Goal: Task Accomplishment & Management: Manage account settings

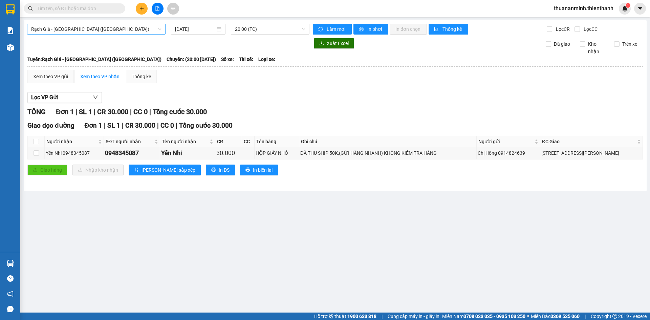
click at [104, 33] on span "Rạch Giá - [GEOGRAPHIC_DATA] ([GEOGRAPHIC_DATA])" at bounding box center [96, 29] width 130 height 10
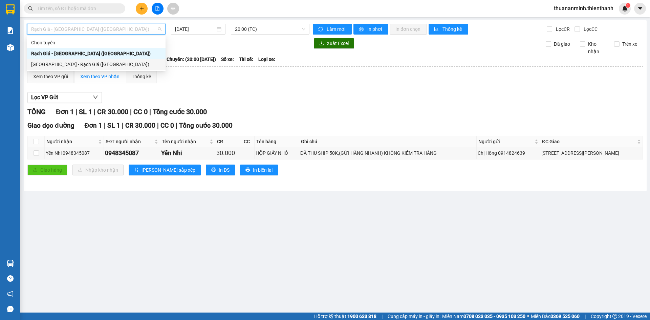
click at [83, 62] on div "[GEOGRAPHIC_DATA] - Rạch Giá ([GEOGRAPHIC_DATA])" at bounding box center [96, 64] width 130 height 7
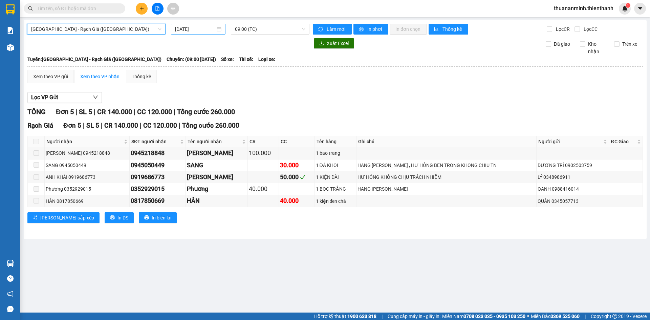
click at [219, 32] on div "[DATE]" at bounding box center [198, 28] width 46 height 7
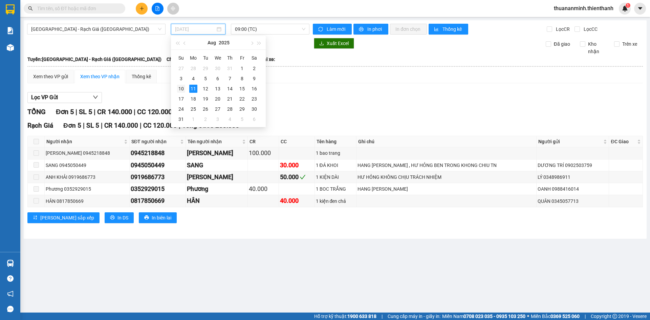
click at [182, 89] on div "10" at bounding box center [181, 89] width 8 height 8
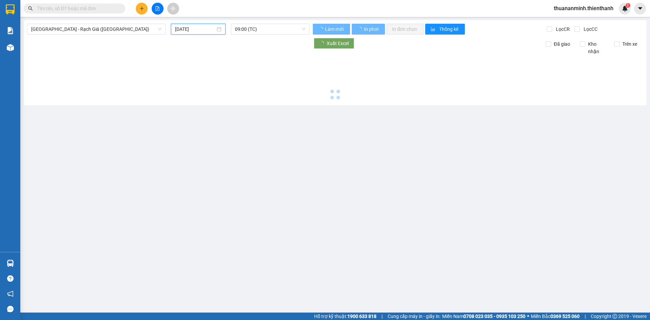
type input "[DATE]"
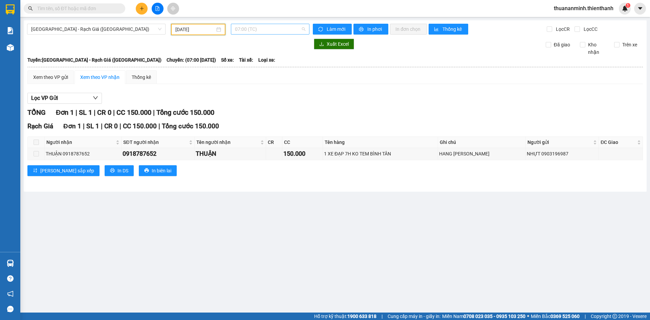
click at [305, 28] on span "07:00 (TC)" at bounding box center [270, 29] width 70 height 10
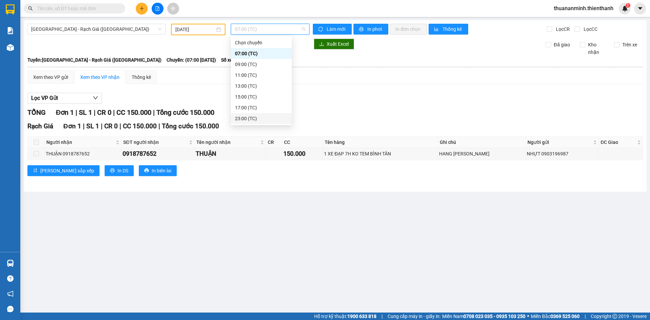
click at [257, 114] on div "23:00 (TC)" at bounding box center [261, 118] width 61 height 11
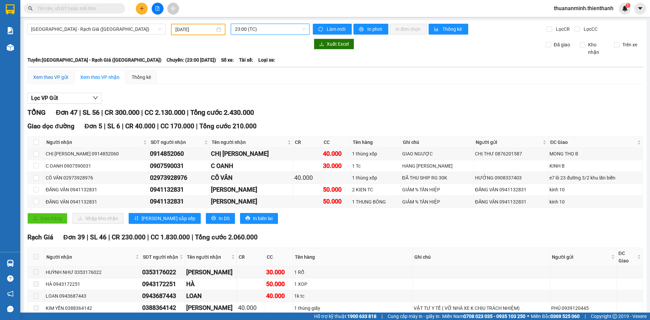
click at [60, 77] on div "Xem theo VP gửi" at bounding box center [50, 77] width 35 height 7
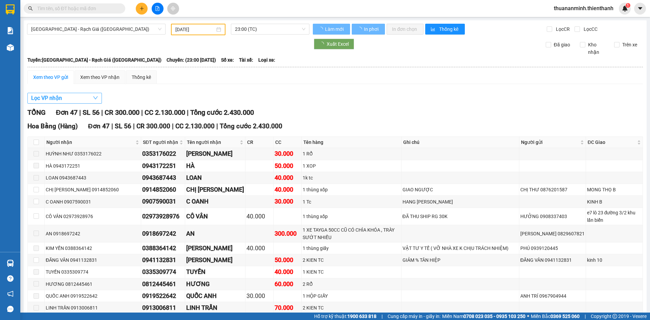
click at [79, 99] on button "Lọc VP nhận" at bounding box center [64, 98] width 75 height 11
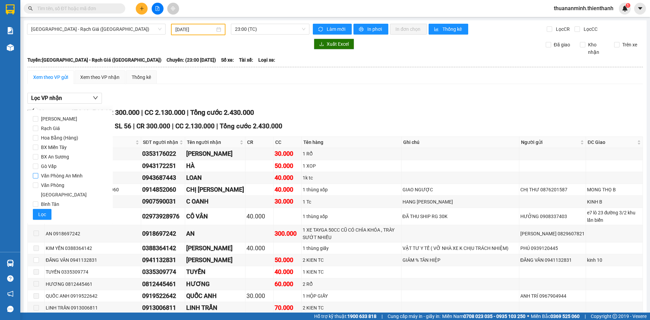
click at [53, 176] on span "Văn Phòng An Minh" at bounding box center [61, 175] width 47 height 9
click at [38, 176] on input "Văn Phòng An Minh" at bounding box center [35, 175] width 5 height 5
checkbox input "true"
click at [41, 211] on span "Lọc" at bounding box center [42, 214] width 8 height 7
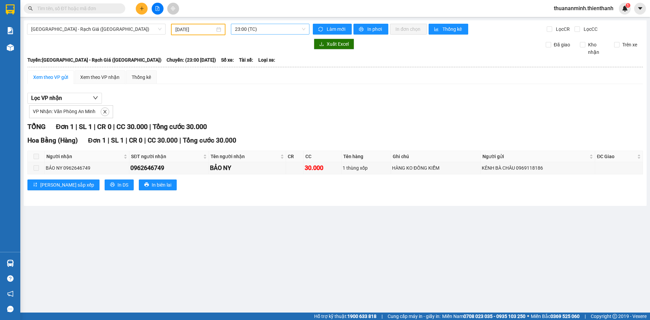
click at [304, 29] on span "23:00 (TC)" at bounding box center [270, 29] width 70 height 10
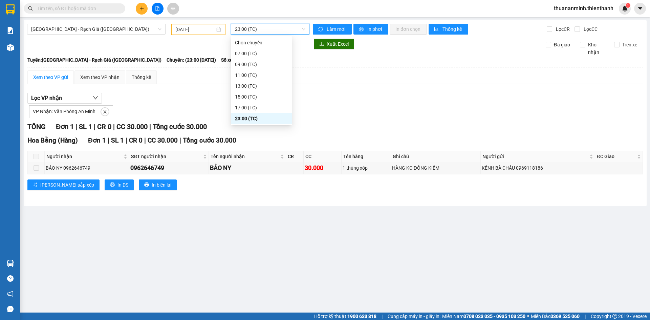
click at [304, 29] on span "23:00 (TC)" at bounding box center [270, 29] width 70 height 10
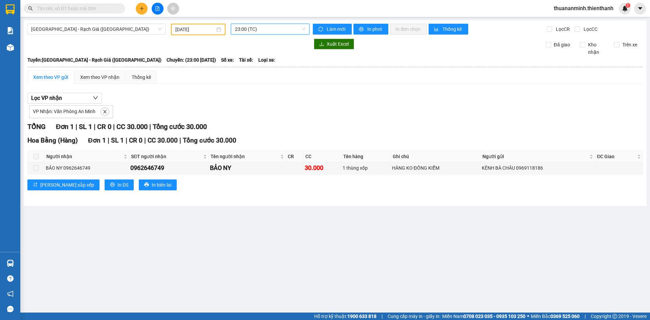
click at [305, 30] on span "23:00 (TC)" at bounding box center [270, 29] width 70 height 10
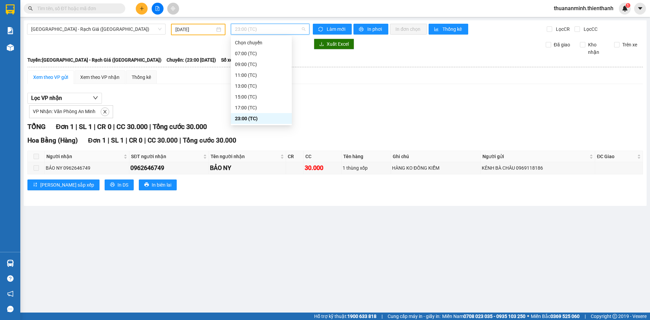
click at [305, 30] on span "23:00 (TC)" at bounding box center [270, 29] width 70 height 10
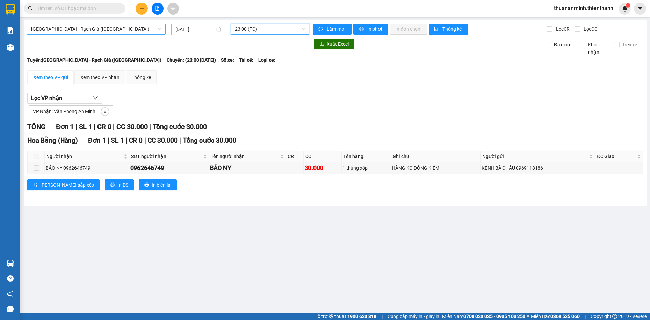
click at [160, 30] on span "[GEOGRAPHIC_DATA] - Rạch Giá ([GEOGRAPHIC_DATA])" at bounding box center [96, 29] width 130 height 10
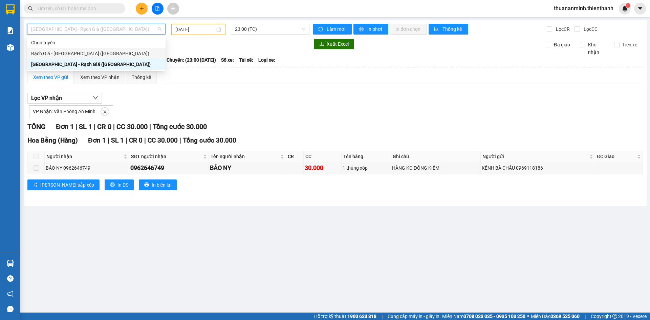
click at [101, 53] on div "Rạch Giá - [GEOGRAPHIC_DATA] ([GEOGRAPHIC_DATA])" at bounding box center [96, 53] width 130 height 7
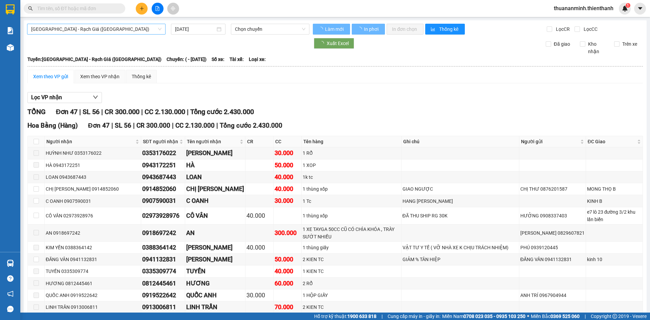
type input "[DATE]"
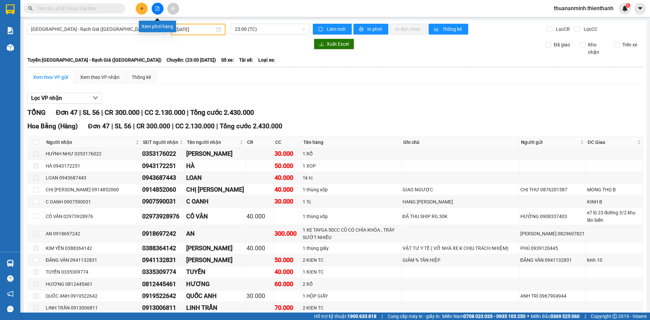
click at [160, 9] on icon "file-add" at bounding box center [157, 8] width 5 height 5
click at [159, 8] on icon "file-add" at bounding box center [157, 8] width 5 height 5
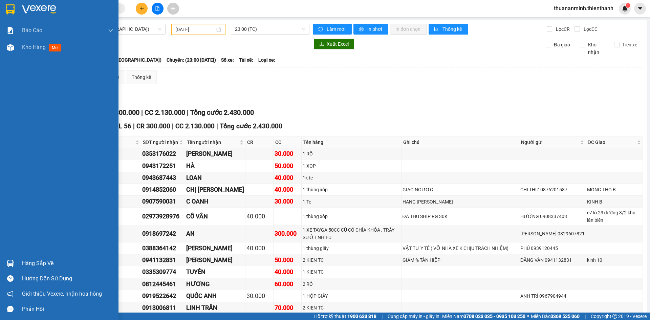
click at [36, 76] on div "Báo cáo Báo cáo dòng tiền (nhân viên) Doanh số tạo đơn theo VP gửi (nhân viên) …" at bounding box center [59, 137] width 119 height 230
drag, startPoint x: 44, startPoint y: 51, endPoint x: 48, endPoint y: 51, distance: 4.1
click at [44, 51] on div "Kho hàng mới" at bounding box center [43, 47] width 42 height 8
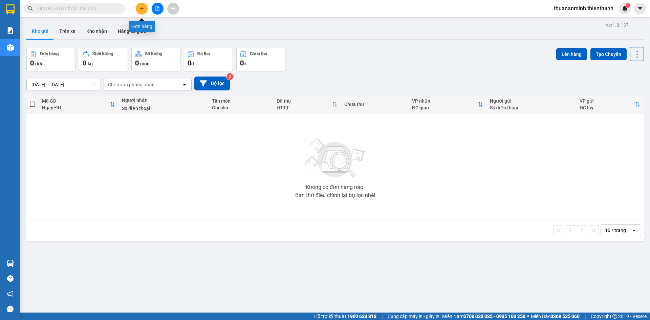
click at [141, 6] on icon "plus" at bounding box center [142, 8] width 5 height 5
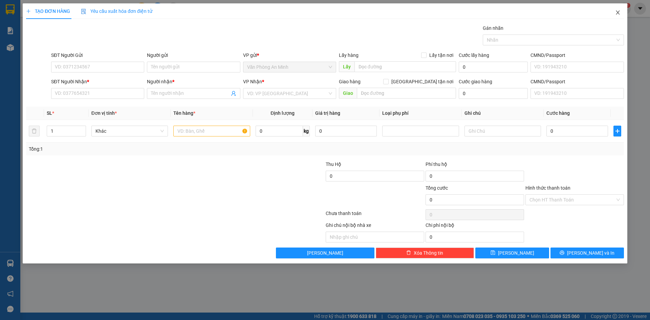
click at [617, 13] on icon "close" at bounding box center [617, 12] width 5 height 5
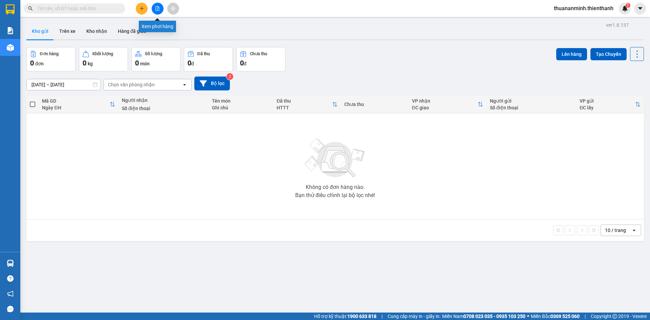
click at [156, 8] on icon "file-add" at bounding box center [157, 8] width 5 height 5
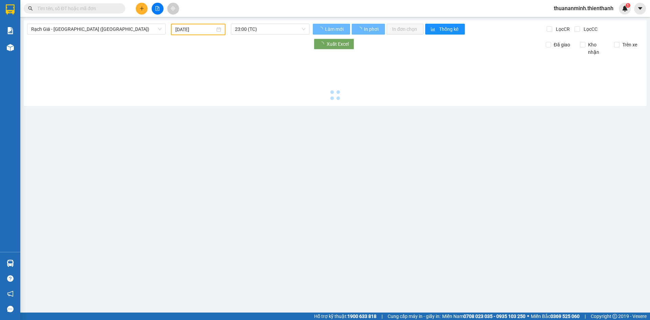
type input "[DATE]"
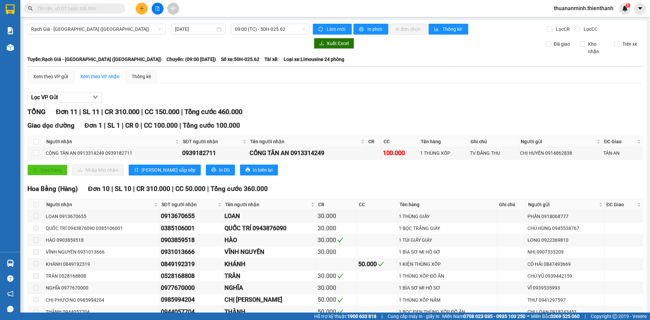
click at [128, 35] on div "Rạch Giá - [GEOGRAPHIC_DATA] ([GEOGRAPHIC_DATA]) [DATE] 09:00 (TC) - 50H-025.62…" at bounding box center [335, 190] width 623 height 341
click at [132, 28] on span "Rạch Giá - [GEOGRAPHIC_DATA] ([GEOGRAPHIC_DATA])" at bounding box center [96, 29] width 130 height 10
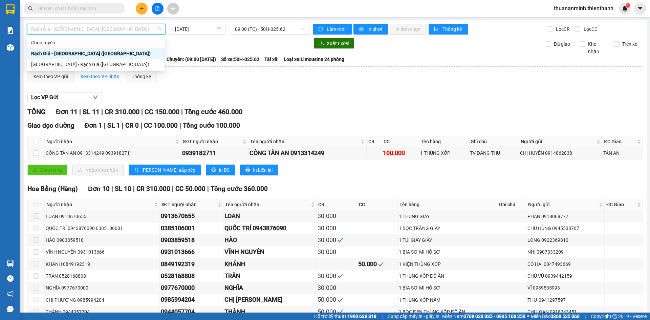
click at [94, 52] on div "Rạch Giá - [GEOGRAPHIC_DATA] ([GEOGRAPHIC_DATA])" at bounding box center [95, 53] width 129 height 7
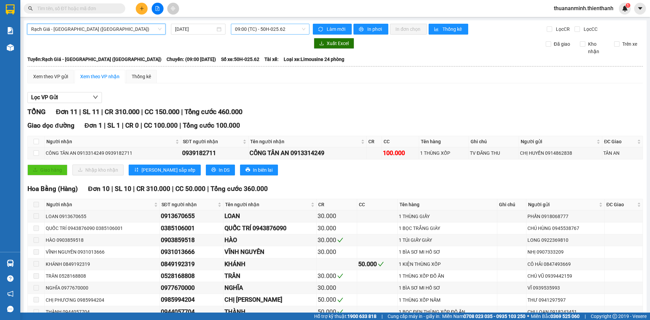
click at [300, 31] on span "09:00 (TC) - 50H-025.62" at bounding box center [270, 29] width 70 height 10
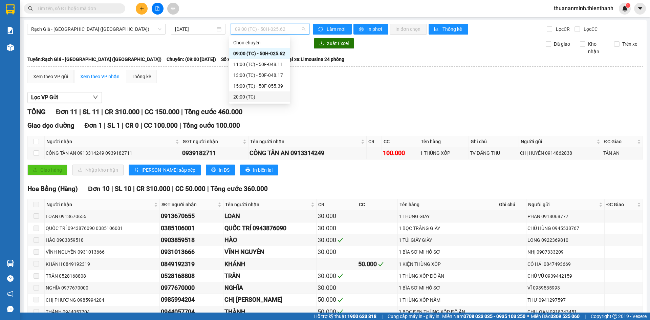
click at [258, 98] on div "20:00 (TC)" at bounding box center [259, 96] width 53 height 7
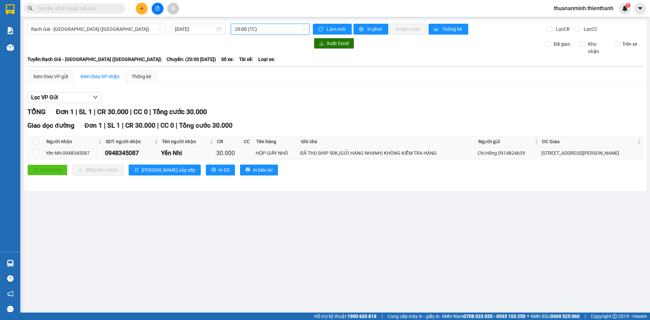
click at [416, 153] on div "ĐÃ THU SHIP 50K,(GỬI HÀNG NHANH) KHÔNG KIỂM TRA HÀNG" at bounding box center [387, 152] width 175 height 7
click at [37, 142] on input "checkbox" at bounding box center [36, 141] width 5 height 5
checkbox input "true"
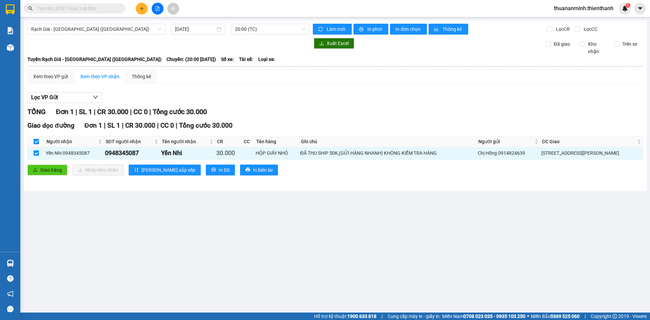
click at [37, 142] on input "checkbox" at bounding box center [36, 141] width 5 height 5
checkbox input "false"
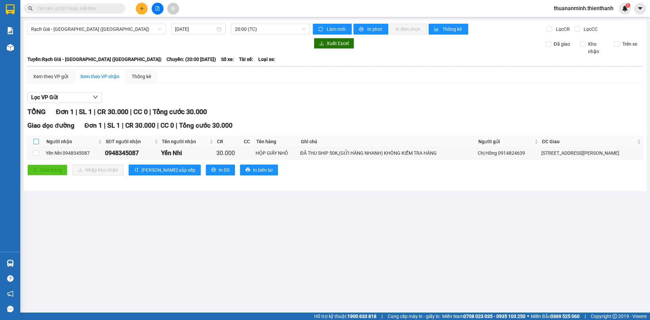
click at [37, 142] on input "checkbox" at bounding box center [36, 141] width 5 height 5
checkbox input "true"
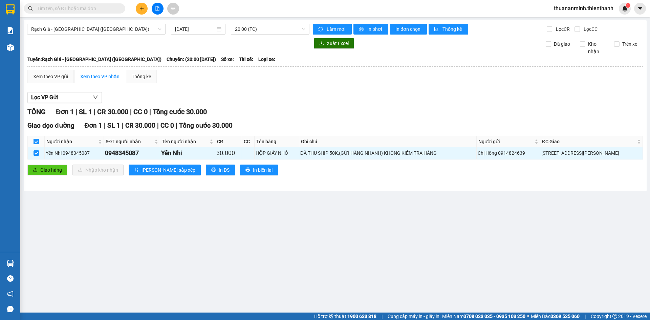
click at [37, 142] on input "checkbox" at bounding box center [36, 141] width 5 height 5
checkbox input "false"
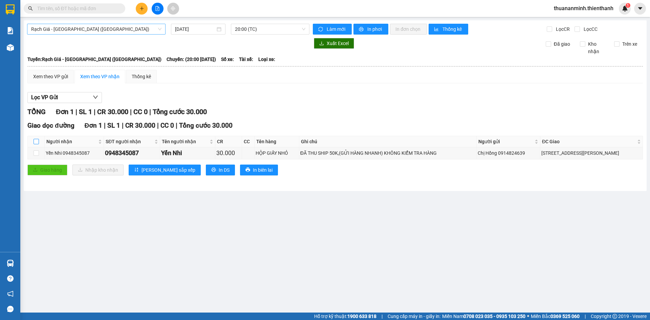
click at [120, 30] on span "Rạch Giá - [GEOGRAPHIC_DATA] ([GEOGRAPHIC_DATA])" at bounding box center [96, 29] width 130 height 10
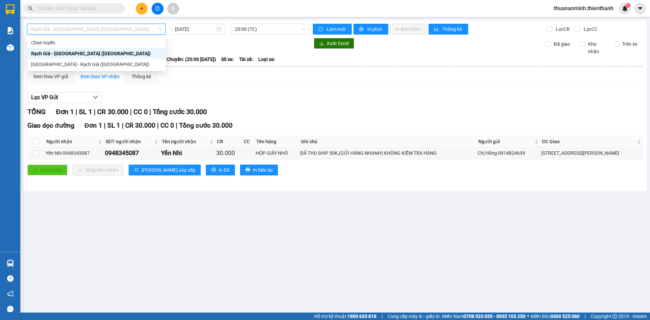
click at [105, 50] on div "Rạch Giá - [GEOGRAPHIC_DATA] ([GEOGRAPHIC_DATA])" at bounding box center [96, 53] width 130 height 7
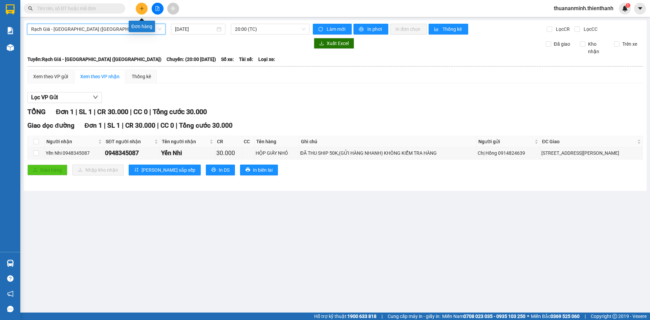
click at [139, 8] on button at bounding box center [142, 9] width 12 height 12
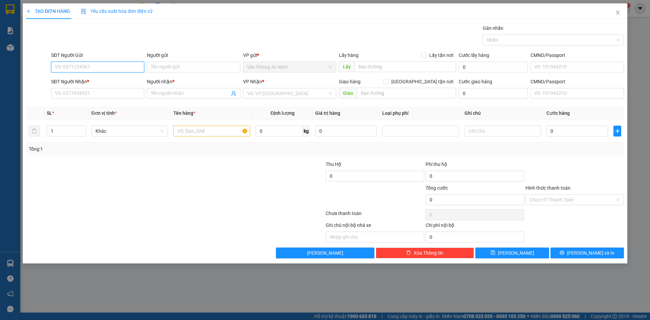
paste input "0919808935"
type input "0919808935"
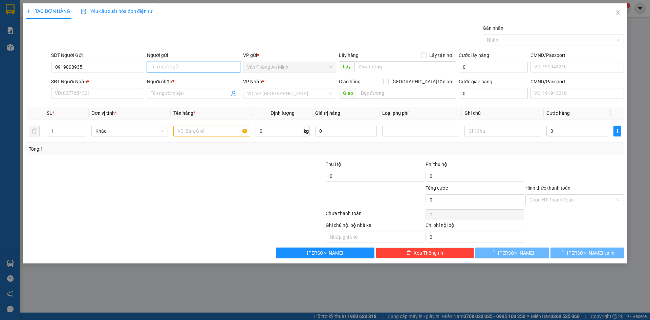
click at [173, 69] on input "Người gửi" at bounding box center [193, 67] width 93 height 11
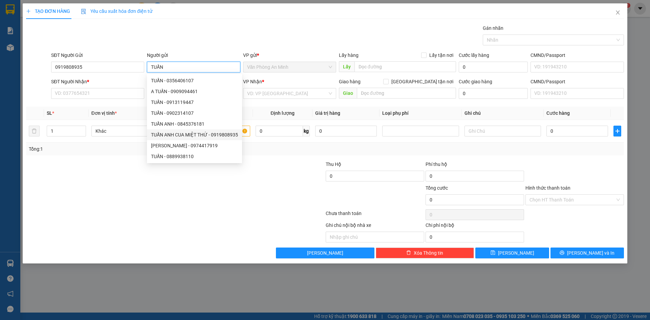
click at [189, 133] on div "TUẤN ANH CUA MIỆT THỨ - 0919808935" at bounding box center [194, 134] width 87 height 7
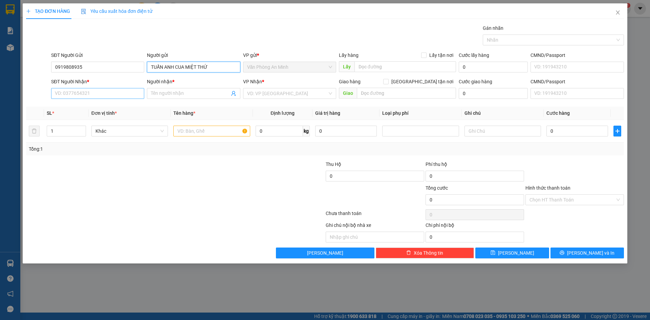
type input "TUẤN ANH CUA MIỆT THỨ"
click at [110, 92] on input "SĐT Người Nhận *" at bounding box center [97, 93] width 93 height 11
paste input "0703974152"
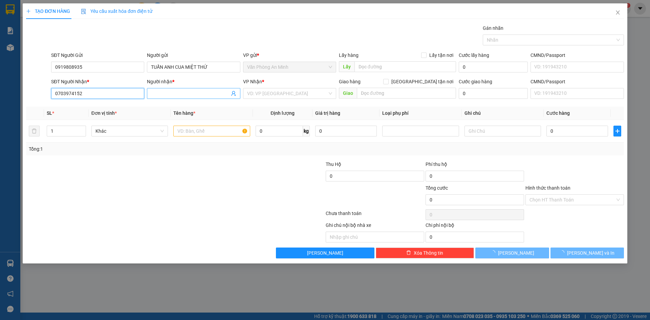
type input "0703974152"
click at [173, 94] on input "Người nhận *" at bounding box center [190, 93] width 78 height 7
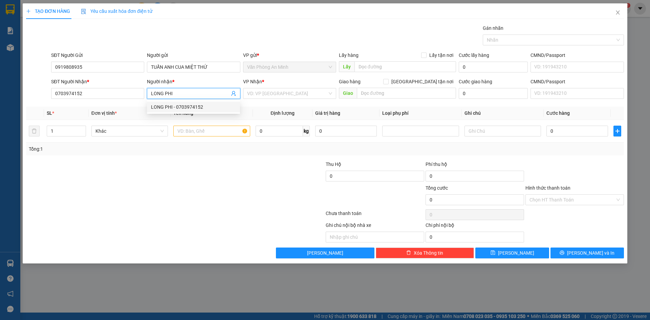
click at [194, 105] on div "LONG PHI - 0703974152" at bounding box center [193, 106] width 85 height 7
type input "LONG PHI"
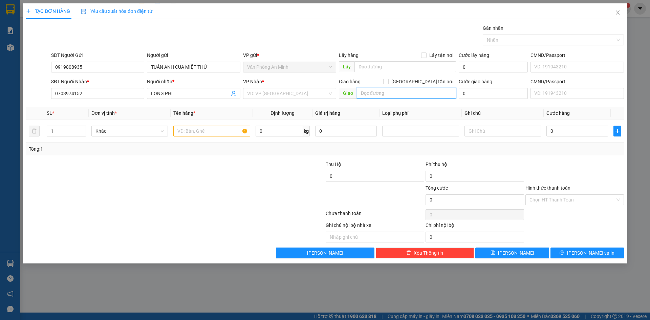
click at [391, 92] on input "text" at bounding box center [406, 93] width 99 height 11
click at [315, 96] on input "search" at bounding box center [287, 93] width 80 height 10
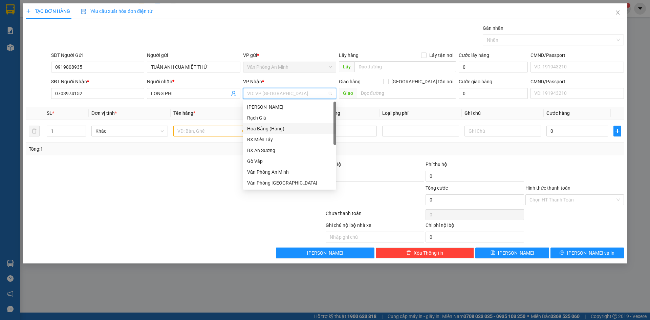
click at [264, 127] on div "Hoa Bằng (Hàng)" at bounding box center [289, 128] width 85 height 7
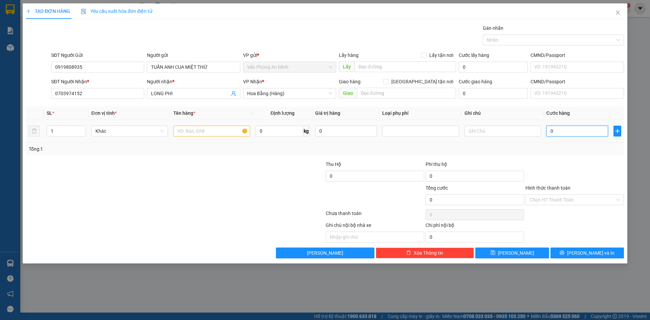
click at [562, 130] on input "0" at bounding box center [578, 131] width 62 height 11
type input "6"
type input "6.000"
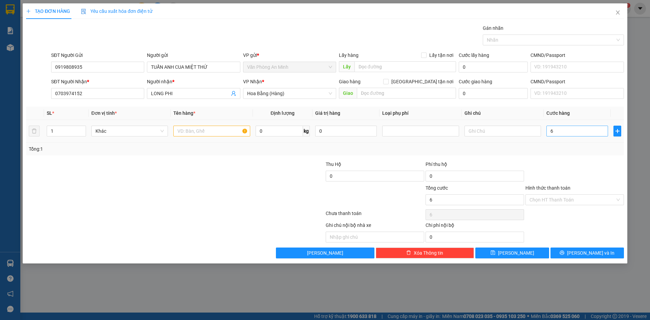
type input "6.000"
type input "0"
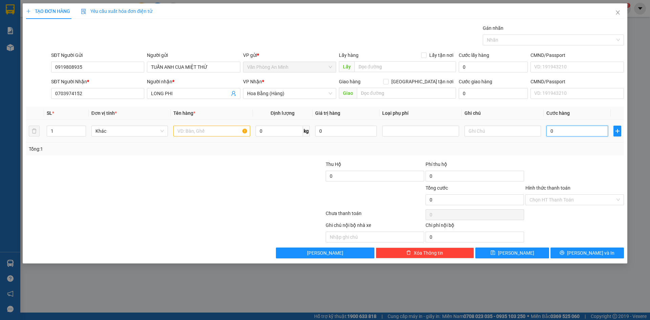
type input "06"
type input "6"
type input "060"
type input "60"
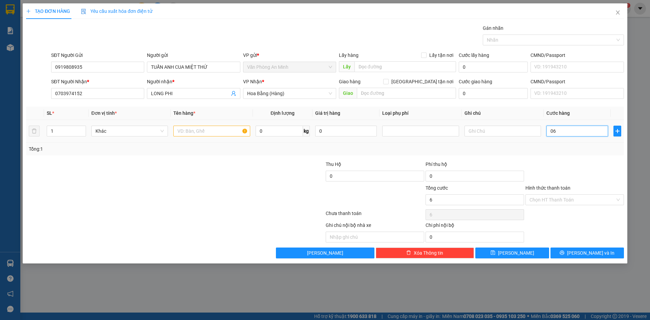
type input "60"
type input "06"
type input "6"
type input "0"
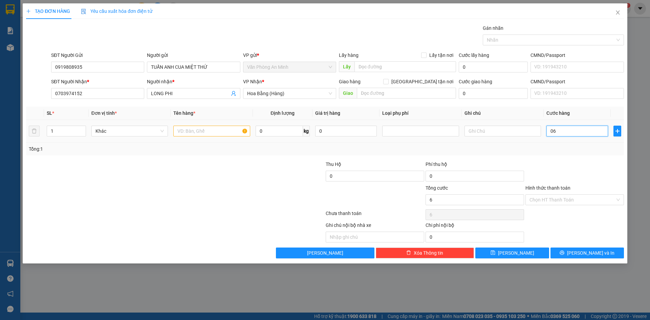
type input "0"
type input "06"
type input "6"
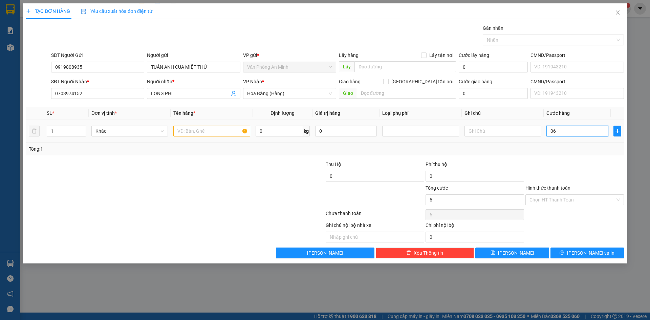
type input "060"
type input "60"
click at [150, 130] on span "Khác" at bounding box center [130, 131] width 68 height 10
type input "60.000"
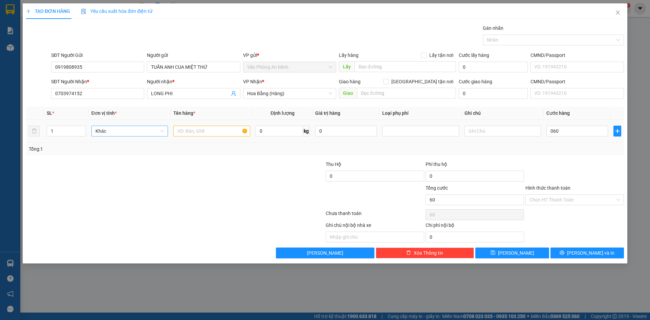
type input "60.000"
click at [279, 129] on input "0" at bounding box center [279, 131] width 47 height 11
click at [131, 126] on span "Khác" at bounding box center [130, 131] width 68 height 10
click at [139, 128] on span "Khác" at bounding box center [130, 131] width 68 height 10
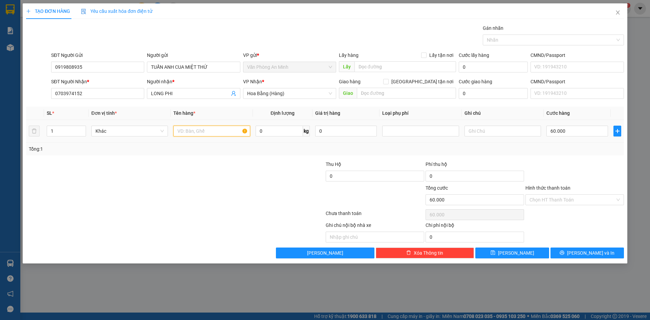
click at [196, 131] on input "text" at bounding box center [211, 131] width 77 height 11
type input "1 KIỆN THÙNG XỐP ĐÔI"
click at [569, 254] on button "[PERSON_NAME] và In" at bounding box center [588, 253] width 74 height 11
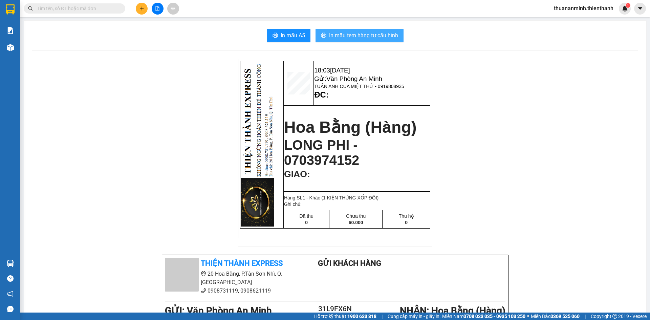
click at [356, 31] on span "In mẫu tem hàng tự cấu hình" at bounding box center [363, 35] width 69 height 8
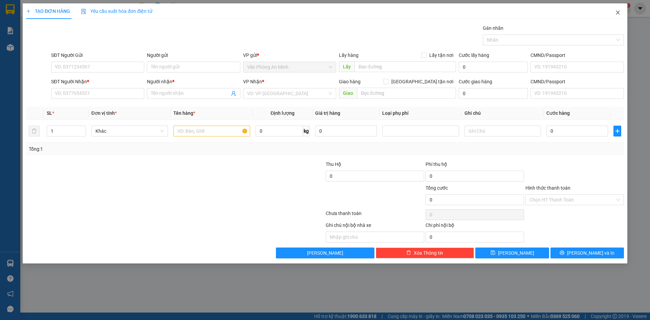
click at [621, 15] on icon "close" at bounding box center [617, 12] width 5 height 5
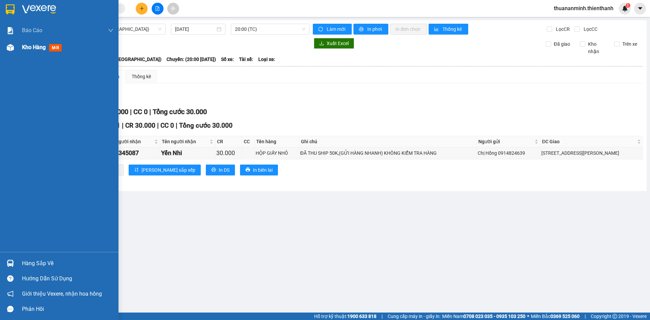
click at [58, 45] on span "mới" at bounding box center [55, 47] width 13 height 7
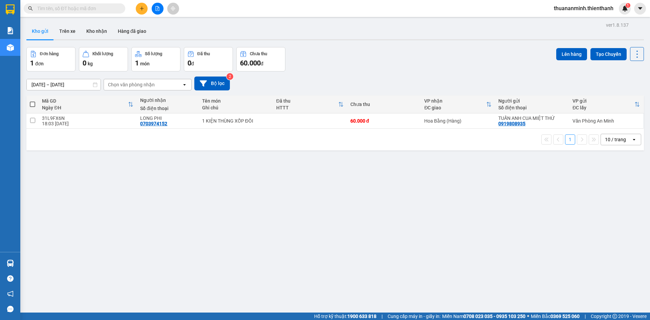
click at [32, 104] on span at bounding box center [32, 104] width 5 height 5
click at [33, 101] on input "checkbox" at bounding box center [33, 101] width 0 height 0
checkbox input "true"
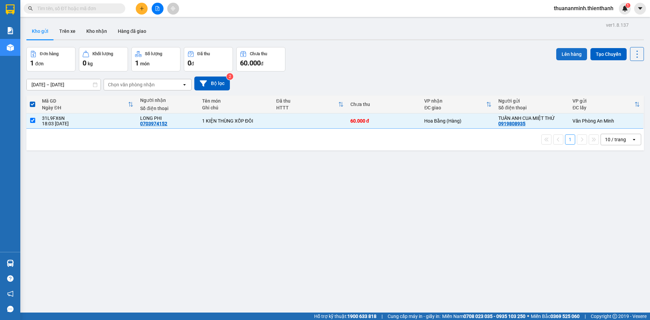
click at [562, 54] on button "Lên hàng" at bounding box center [572, 54] width 31 height 12
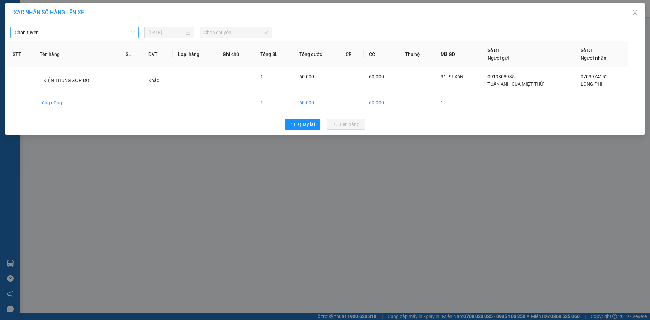
click at [133, 35] on span "Chọn tuyến" at bounding box center [75, 32] width 120 height 10
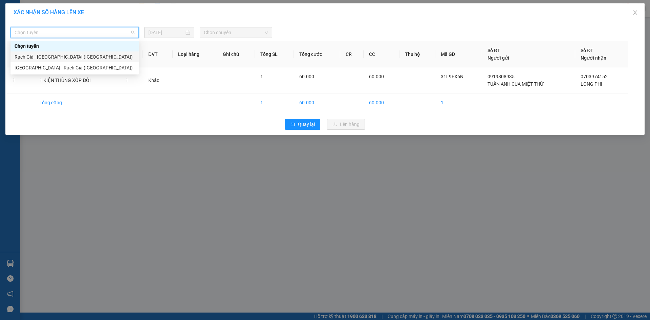
click at [111, 55] on div "Rạch Giá - [GEOGRAPHIC_DATA] ([GEOGRAPHIC_DATA])" at bounding box center [75, 56] width 120 height 7
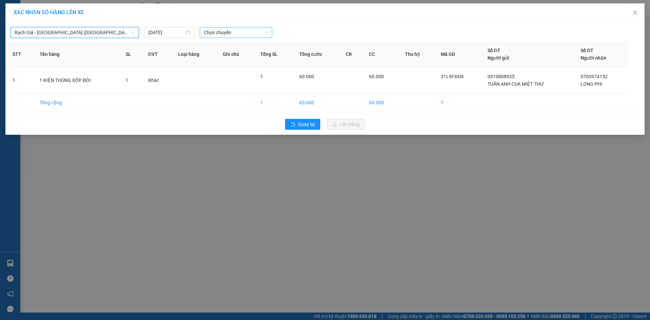
click at [248, 32] on span "Chọn chuyến" at bounding box center [236, 32] width 64 height 10
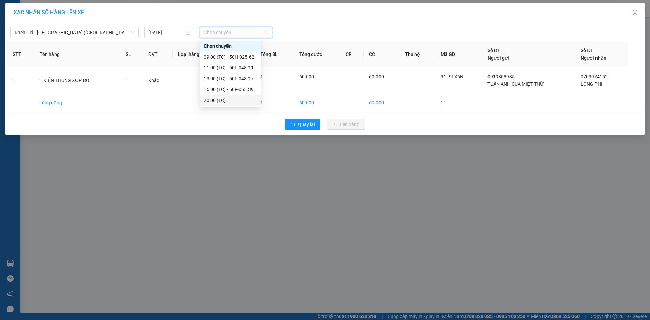
click at [222, 99] on div "20:00 (TC)" at bounding box center [230, 100] width 53 height 7
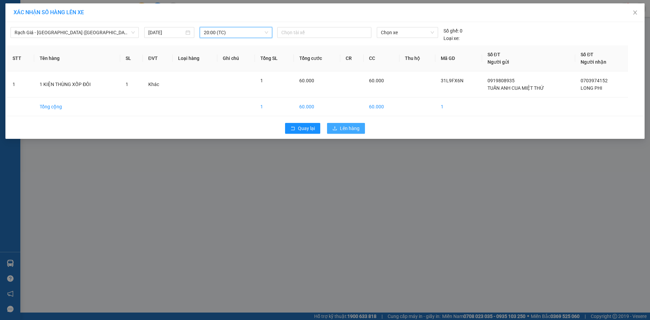
click at [353, 127] on span "Lên hàng" at bounding box center [350, 128] width 20 height 7
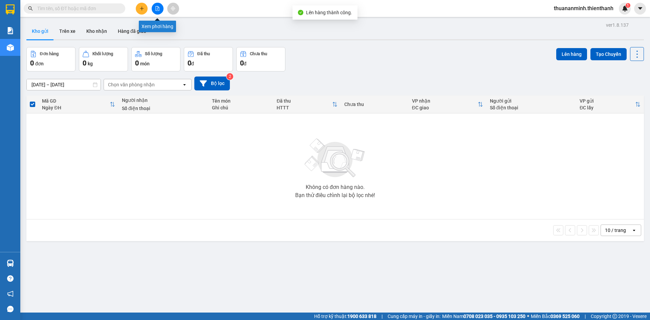
click at [158, 9] on icon "file-add" at bounding box center [157, 8] width 5 height 5
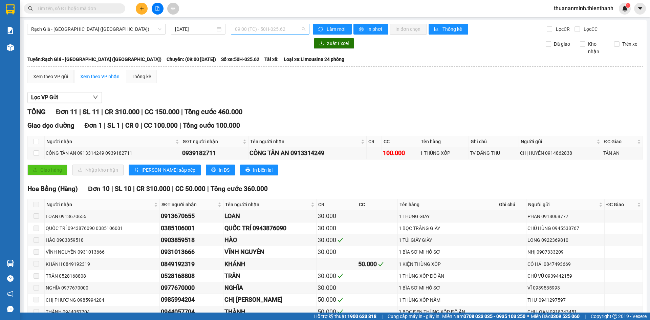
click at [302, 28] on span "09:00 (TC) - 50H-025.62" at bounding box center [270, 29] width 70 height 10
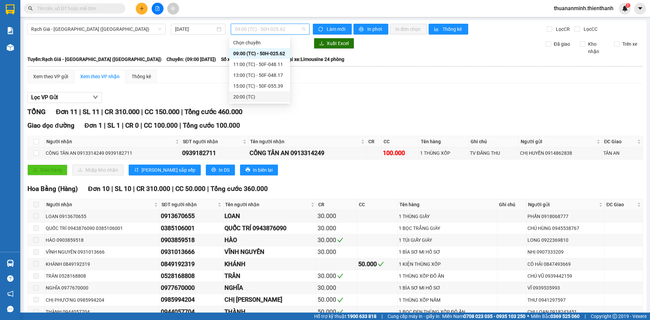
click at [261, 93] on div "20:00 (TC)" at bounding box center [259, 96] width 53 height 7
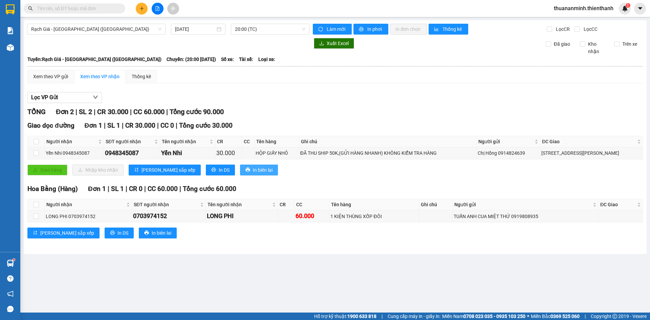
click at [240, 165] on button "In biên lai" at bounding box center [259, 170] width 38 height 11
click at [219, 169] on span "In DS" at bounding box center [224, 169] width 11 height 7
click at [253, 169] on span "In biên lai" at bounding box center [263, 169] width 20 height 7
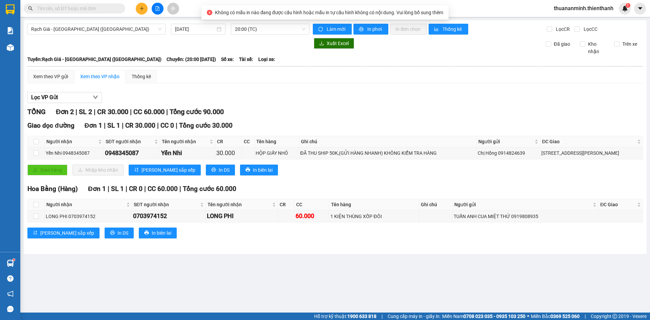
click at [263, 147] on th "Tên hàng" at bounding box center [277, 141] width 45 height 11
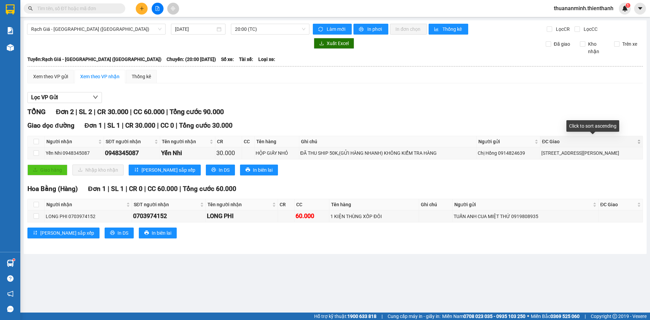
click at [638, 142] on div "ĐC Giao" at bounding box center [591, 141] width 99 height 7
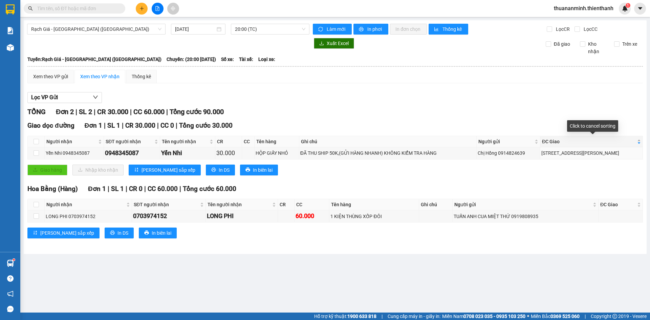
click at [638, 142] on div "ĐC Giao" at bounding box center [591, 141] width 99 height 7
click at [639, 141] on div "ĐC Giao" at bounding box center [591, 141] width 99 height 7
click at [253, 167] on span "In biên lai" at bounding box center [263, 169] width 20 height 7
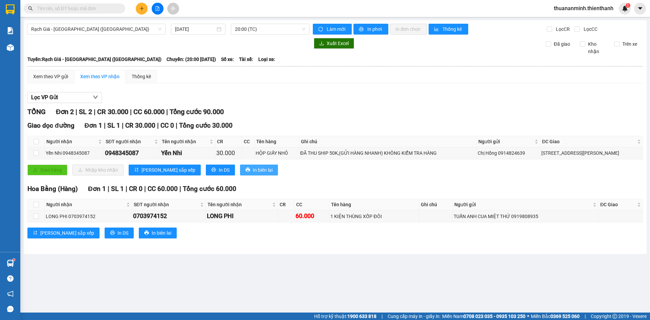
click at [253, 173] on span "In biên lai" at bounding box center [263, 169] width 20 height 7
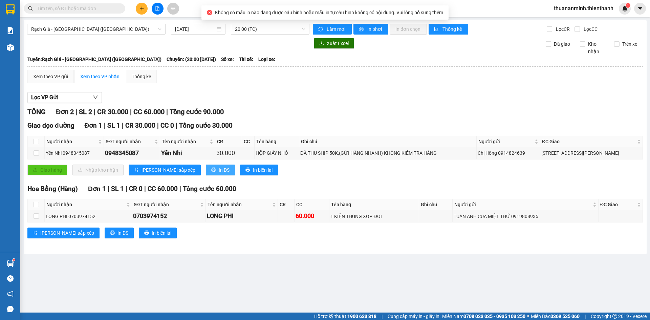
click at [206, 172] on button "In DS" at bounding box center [220, 170] width 29 height 11
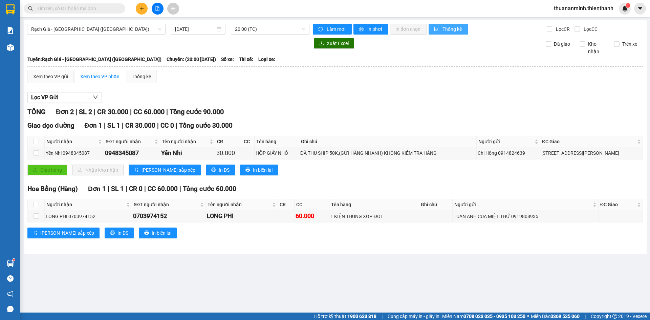
click at [455, 24] on button "Thống kê" at bounding box center [449, 29] width 40 height 11
click at [240, 169] on button "In biên lai" at bounding box center [259, 170] width 38 height 11
click at [219, 171] on span "In DS" at bounding box center [224, 169] width 11 height 7
click at [240, 174] on button "In biên lai" at bounding box center [259, 170] width 38 height 11
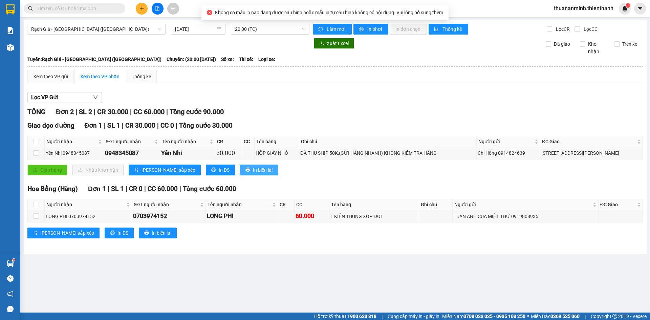
click at [240, 174] on button "In biên lai" at bounding box center [259, 170] width 38 height 11
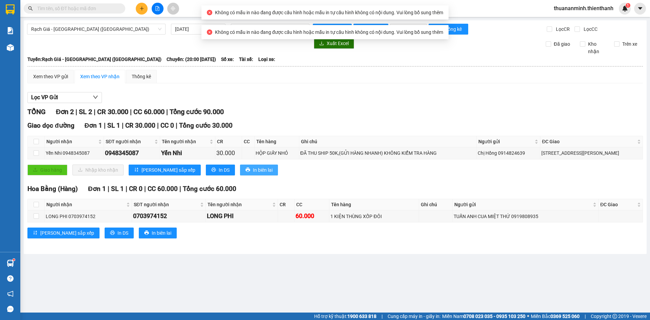
click at [240, 174] on button "In biên lai" at bounding box center [259, 170] width 38 height 11
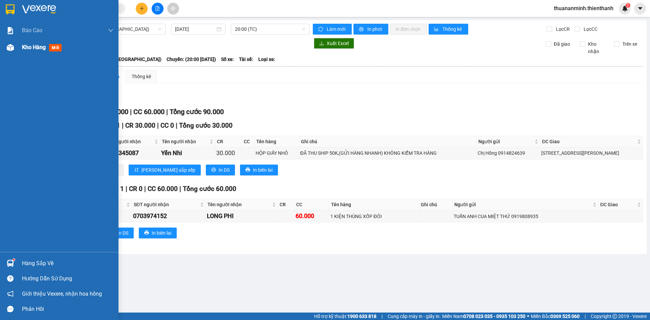
click at [4, 44] on div at bounding box center [10, 48] width 12 height 12
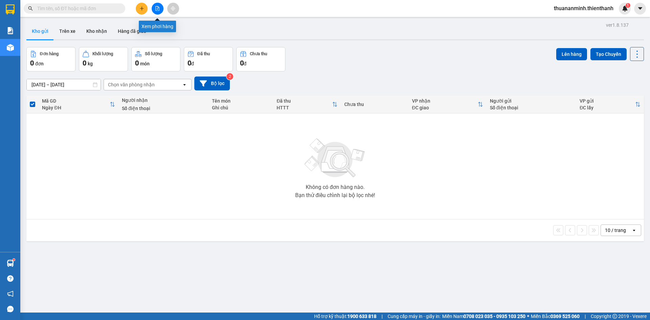
click at [154, 9] on button at bounding box center [158, 9] width 12 height 12
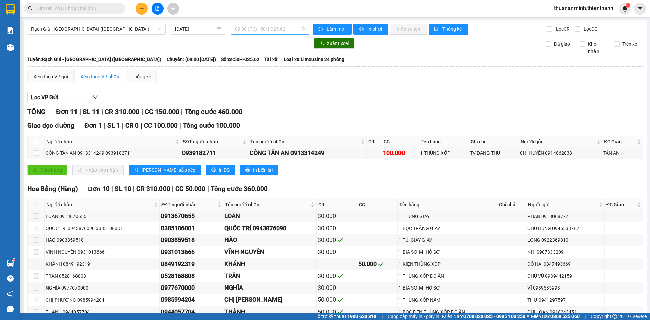
click at [260, 25] on span "09:00 (TC) - 50H-025.62" at bounding box center [270, 29] width 70 height 10
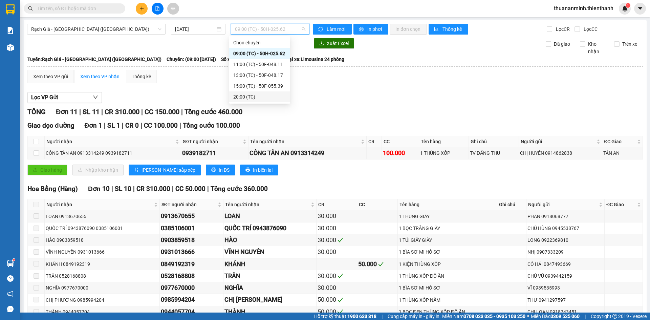
click at [264, 93] on div "20:00 (TC)" at bounding box center [259, 96] width 61 height 11
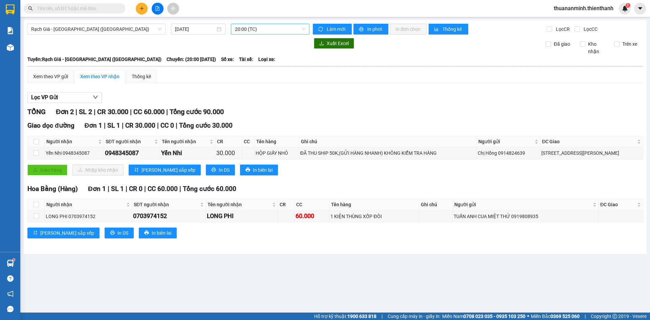
click at [264, 27] on span "20:00 (TC)" at bounding box center [270, 29] width 70 height 10
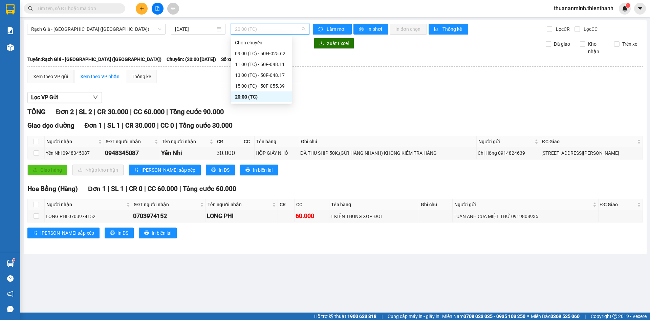
click at [254, 97] on div "20:00 (TC)" at bounding box center [261, 96] width 53 height 7
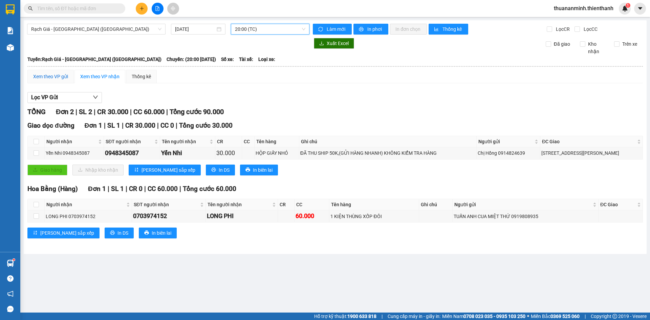
click at [58, 78] on div "Xem theo VP gửi" at bounding box center [50, 76] width 35 height 7
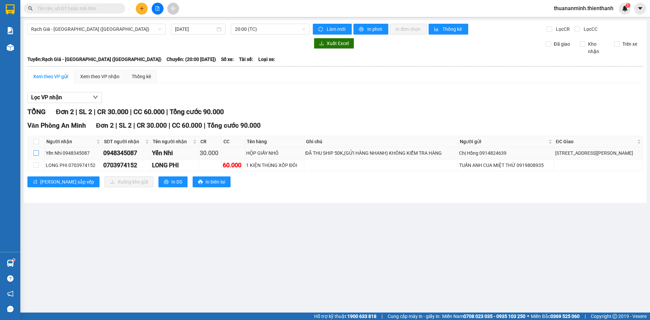
click at [37, 153] on input "checkbox" at bounding box center [36, 152] width 5 height 5
checkbox input "true"
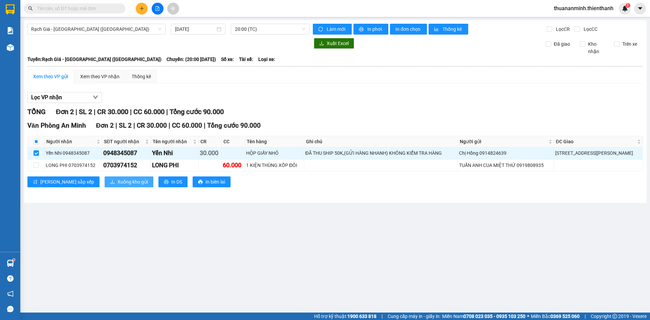
click at [118, 181] on span "Xuống kho gửi" at bounding box center [133, 181] width 30 height 7
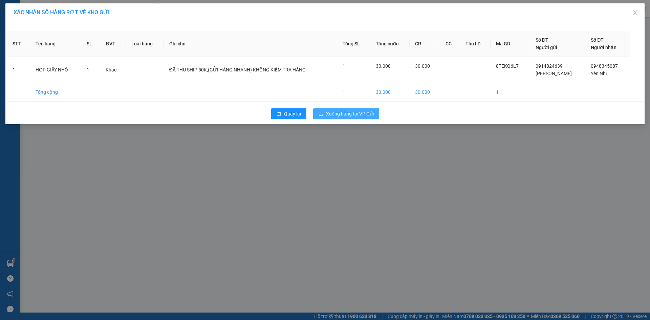
click at [336, 113] on span "Xuống hàng tại VP Gửi" at bounding box center [350, 113] width 48 height 7
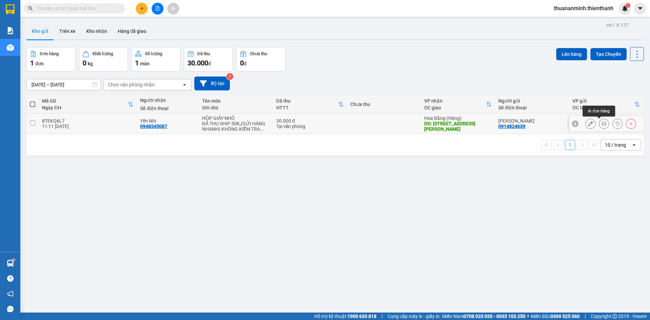
click at [602, 125] on icon at bounding box center [604, 123] width 5 height 5
click at [194, 124] on div "Yến Nhi 0948345087" at bounding box center [167, 123] width 55 height 11
checkbox input "true"
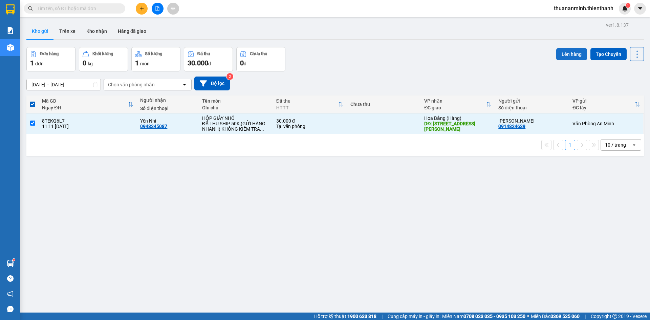
click at [560, 55] on button "Lên hàng" at bounding box center [572, 54] width 31 height 12
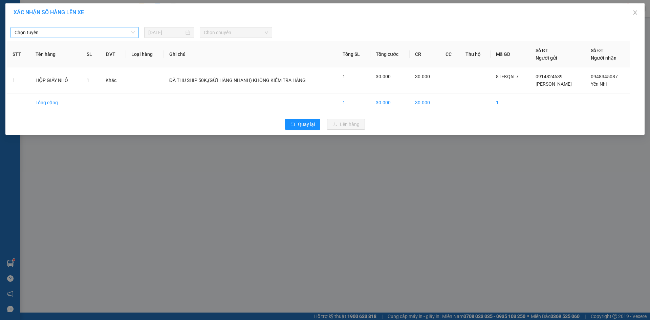
click at [65, 31] on span "Chọn tuyến" at bounding box center [75, 32] width 120 height 10
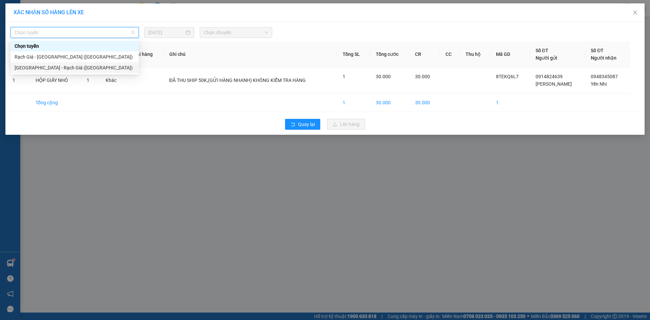
click at [34, 66] on div "[GEOGRAPHIC_DATA] - Rạch Giá ([GEOGRAPHIC_DATA])" at bounding box center [75, 67] width 120 height 7
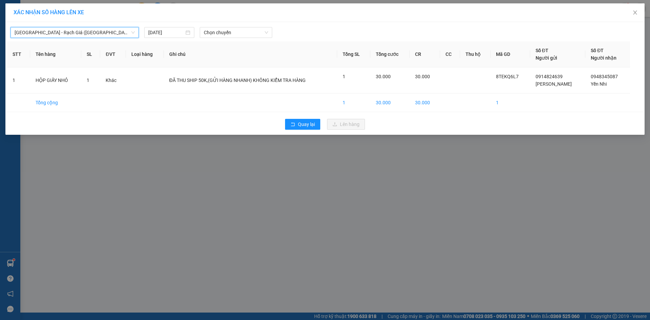
click at [70, 25] on div "[GEOGRAPHIC_DATA] - Rạch Giá ([GEOGRAPHIC_DATA]) [GEOGRAPHIC_DATA] - [GEOGRAPHI…" at bounding box center [325, 31] width 636 height 14
click at [68, 32] on span "[GEOGRAPHIC_DATA] - Rạch Giá ([GEOGRAPHIC_DATA])" at bounding box center [75, 32] width 120 height 10
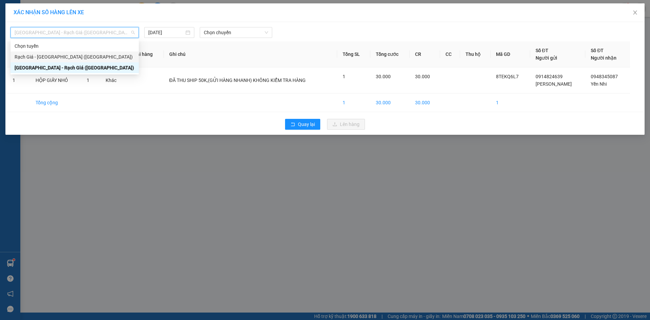
click at [45, 55] on div "Rạch Giá - [GEOGRAPHIC_DATA] ([GEOGRAPHIC_DATA])" at bounding box center [75, 56] width 120 height 7
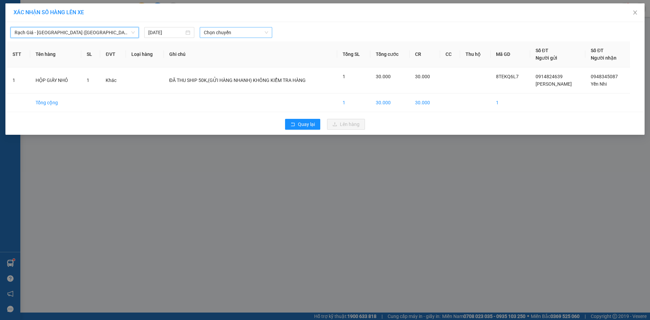
click at [224, 31] on span "Chọn chuyến" at bounding box center [236, 32] width 64 height 10
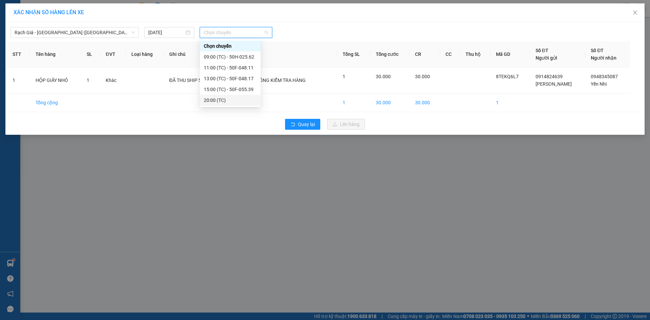
click at [227, 100] on div "20:00 (TC)" at bounding box center [230, 100] width 53 height 7
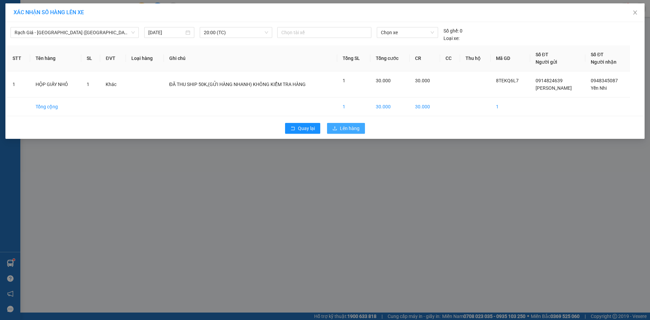
click at [353, 126] on span "Lên hàng" at bounding box center [350, 128] width 20 height 7
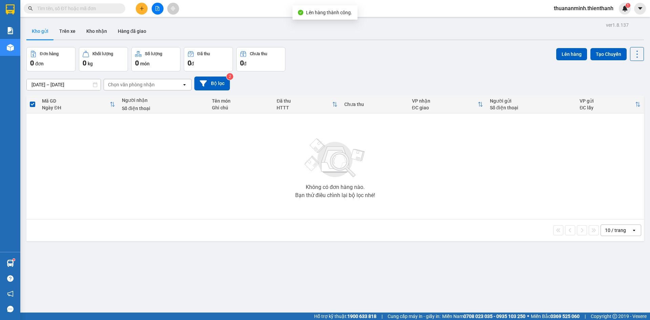
click at [159, 7] on icon "file-add" at bounding box center [157, 8] width 5 height 5
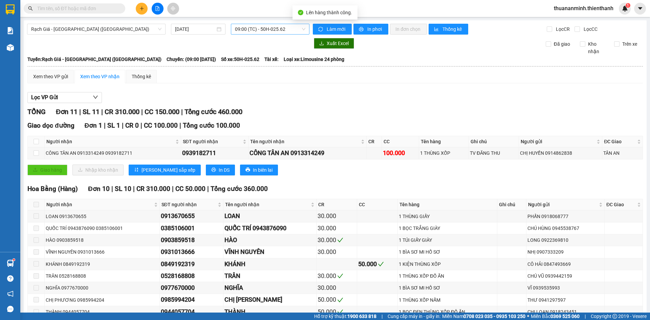
click at [264, 28] on span "09:00 (TC) - 50H-025.62" at bounding box center [270, 29] width 70 height 10
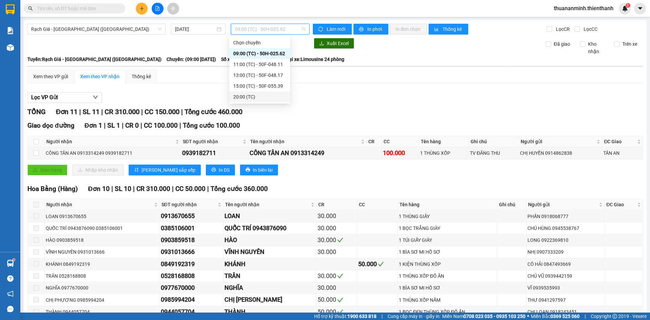
click at [260, 98] on div "20:00 (TC)" at bounding box center [259, 96] width 53 height 7
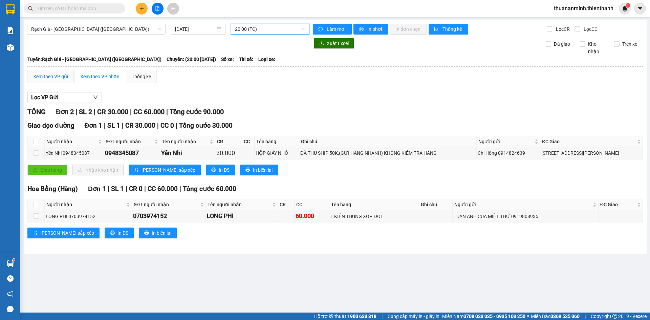
click at [48, 78] on div "Xem theo VP gửi" at bounding box center [50, 76] width 35 height 7
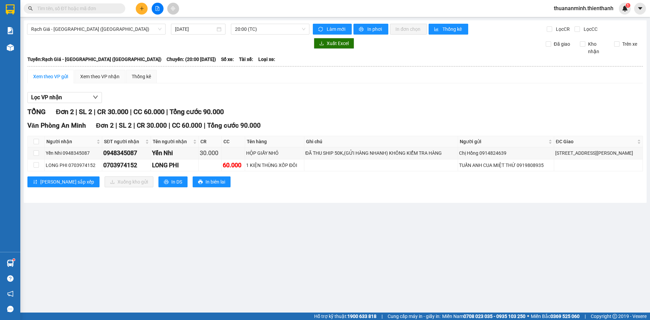
click at [48, 78] on div "Xem theo VP gửi" at bounding box center [50, 76] width 35 height 7
click at [37, 143] on input "checkbox" at bounding box center [36, 141] width 5 height 5
checkbox input "true"
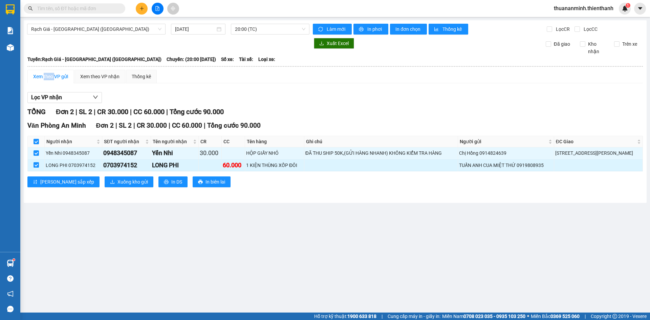
click at [37, 166] on input "checkbox" at bounding box center [36, 164] width 5 height 5
checkbox input "false"
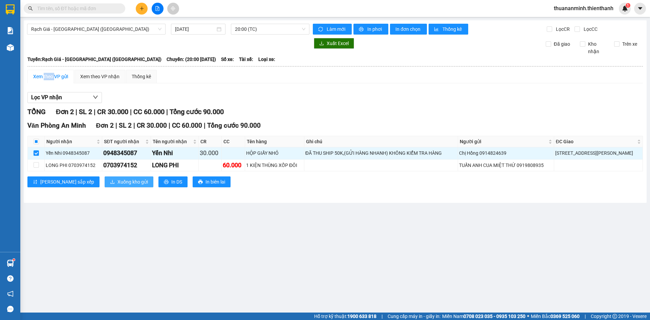
click at [118, 184] on span "Xuống kho gửi" at bounding box center [133, 181] width 30 height 7
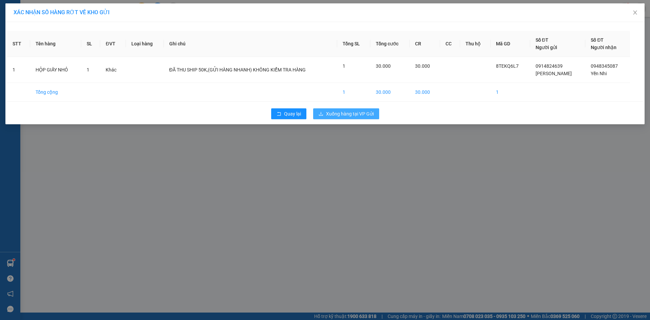
click at [364, 113] on span "Xuống hàng tại VP Gửi" at bounding box center [350, 113] width 48 height 7
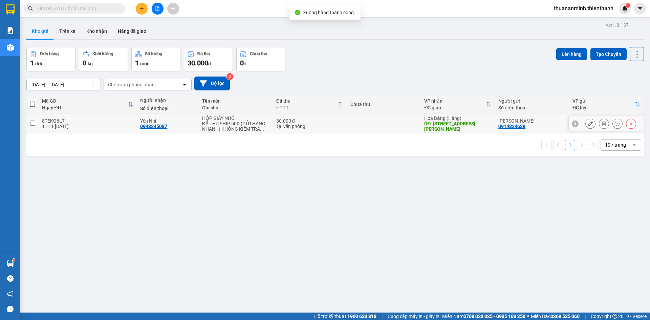
click at [602, 124] on icon at bounding box center [604, 123] width 5 height 5
click at [588, 125] on icon at bounding box center [590, 123] width 5 height 5
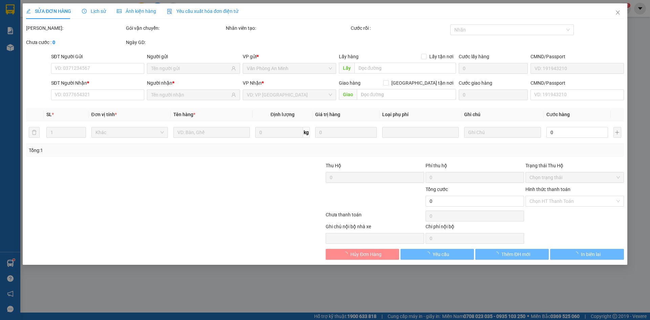
type input "0914824639"
type input "0948345087"
type input "[STREET_ADDRESS][PERSON_NAME]"
type input "30.000"
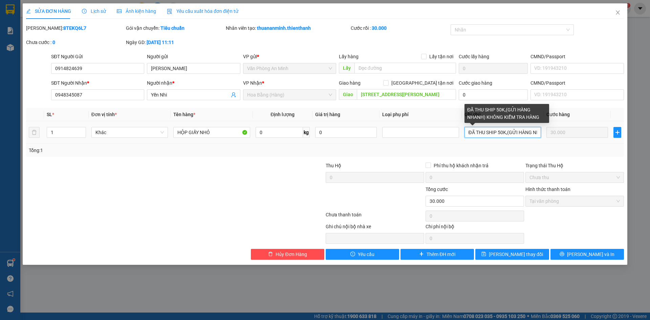
click at [528, 133] on input "ĐÃ THU SHIP 50K,(GỬI HÀNG NHANH) KHÔNG KIỂM TRA HÀNG" at bounding box center [503, 132] width 77 height 11
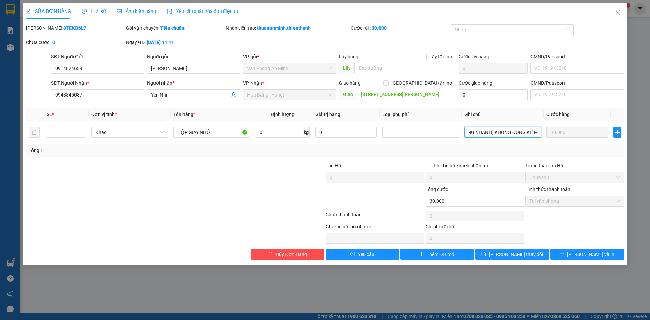
type input "ĐÃ THU SHIP 50K,(GỬI HÀNG NHANH) KHÔNG ĐỒNG KIỂM"
click at [528, 152] on div "Tổng: 1" at bounding box center [325, 150] width 593 height 7
click at [512, 253] on span "[PERSON_NAME] thay đổi" at bounding box center [516, 254] width 54 height 7
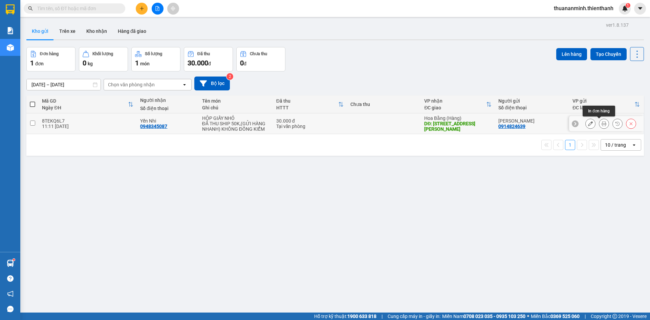
click at [602, 124] on icon at bounding box center [604, 123] width 5 height 5
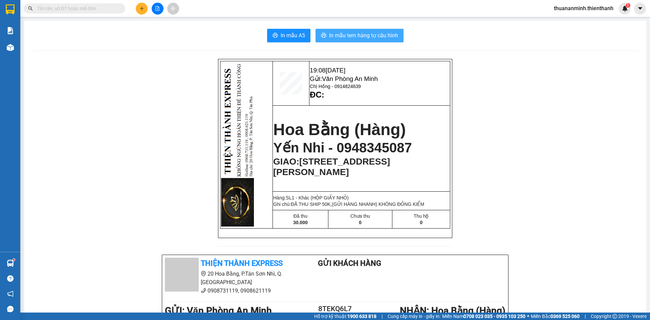
click at [369, 37] on span "In mẫu tem hàng tự cấu hình" at bounding box center [363, 35] width 69 height 8
click at [158, 7] on icon "file-add" at bounding box center [158, 8] width 4 height 5
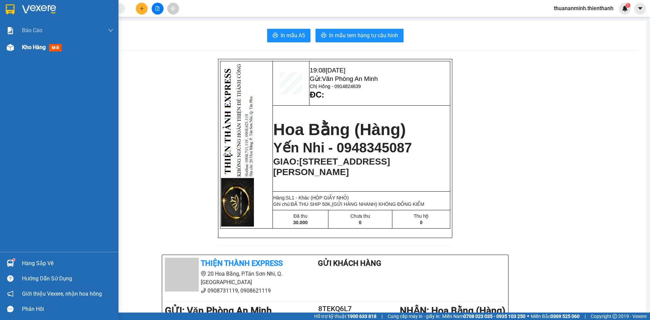
click at [51, 45] on div "In mẫu A5 In mẫu tem hàng tự cấu hình 19:08 [DATE] Gửi: Văn Phòng An Minh Chị H…" at bounding box center [335, 293] width 623 height 544
click at [40, 44] on span "Kho hàng" at bounding box center [34, 47] width 24 height 6
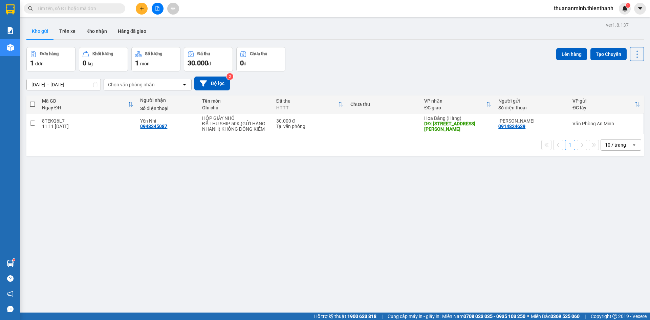
click at [33, 104] on span at bounding box center [32, 104] width 5 height 5
click at [33, 101] on input "checkbox" at bounding box center [33, 101] width 0 height 0
checkbox input "true"
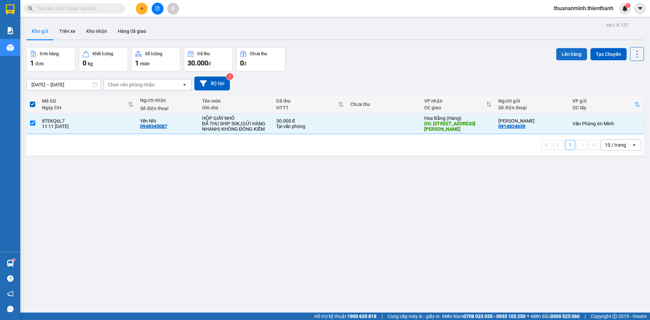
click at [570, 54] on button "Lên hàng" at bounding box center [572, 54] width 31 height 12
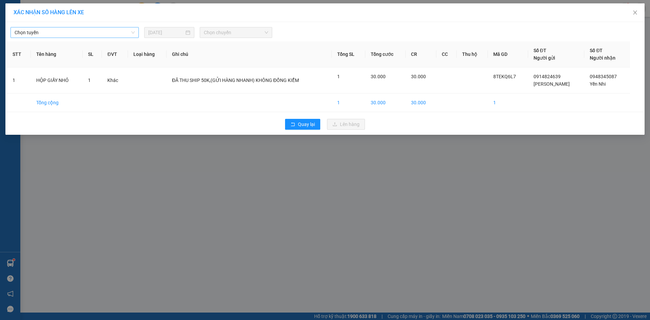
click at [101, 32] on span "Chọn tuyến" at bounding box center [75, 32] width 120 height 10
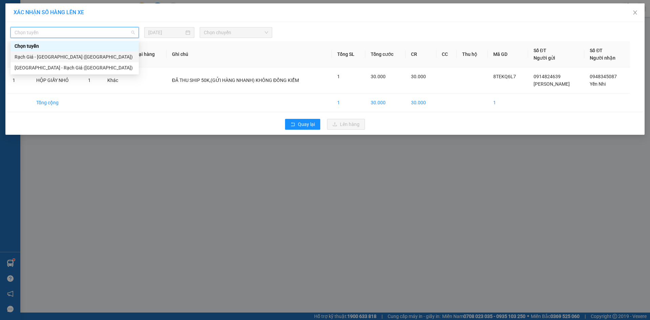
click at [86, 60] on div "Rạch Giá - [GEOGRAPHIC_DATA] ([GEOGRAPHIC_DATA])" at bounding box center [75, 56] width 120 height 7
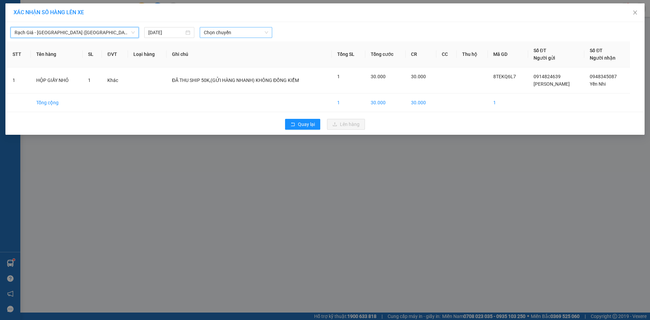
click at [228, 34] on span "Chọn chuyến" at bounding box center [236, 32] width 64 height 10
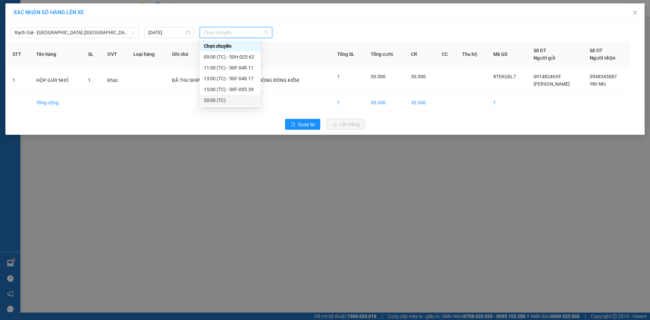
click at [216, 100] on div "20:00 (TC)" at bounding box center [230, 100] width 53 height 7
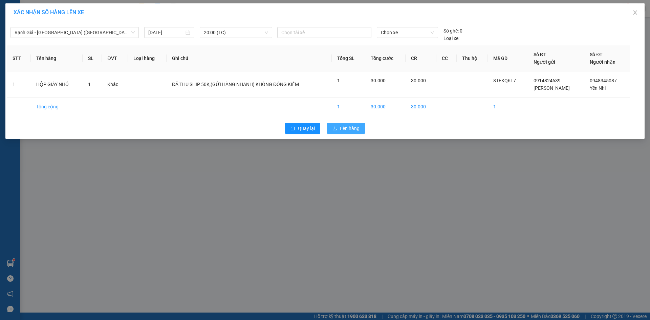
click at [345, 129] on span "Lên hàng" at bounding box center [350, 128] width 20 height 7
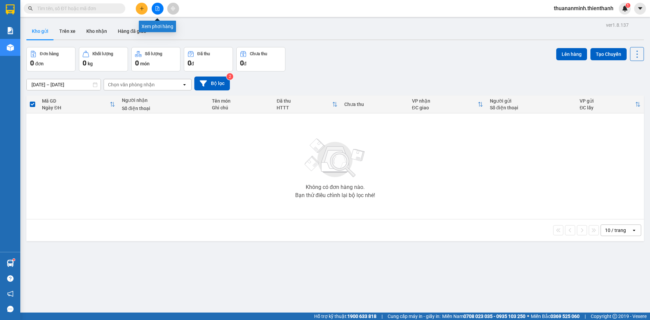
click at [157, 9] on icon "file-add" at bounding box center [158, 8] width 4 height 5
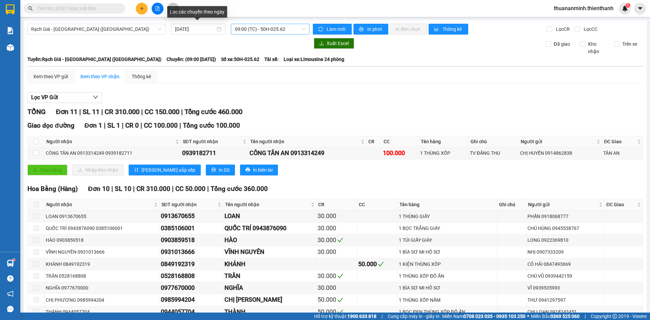
click at [280, 26] on span "09:00 (TC) - 50H-025.62" at bounding box center [270, 29] width 70 height 10
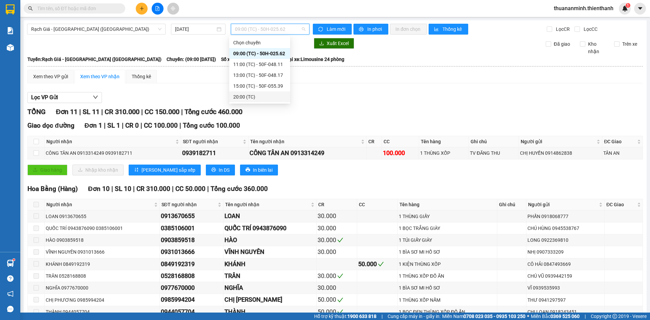
click at [264, 95] on div "20:00 (TC)" at bounding box center [259, 96] width 53 height 7
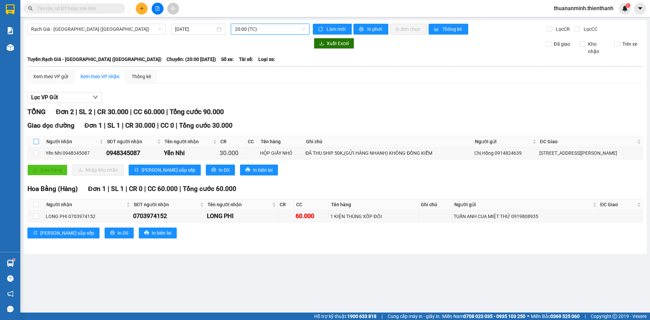
click at [35, 141] on input "checkbox" at bounding box center [36, 141] width 5 height 5
checkbox input "true"
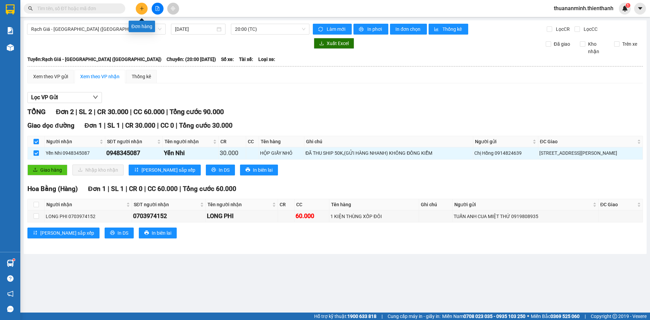
click at [143, 8] on icon "plus" at bounding box center [142, 8] width 5 height 5
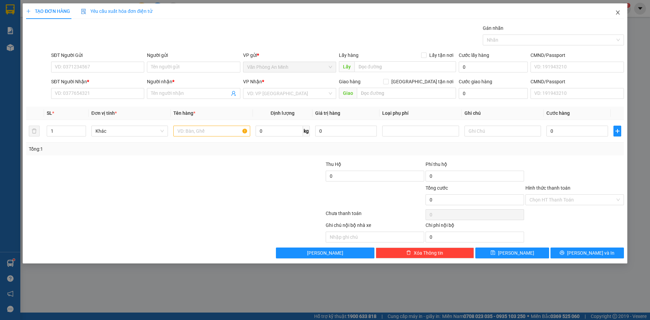
click at [619, 11] on icon "close" at bounding box center [617, 12] width 5 height 5
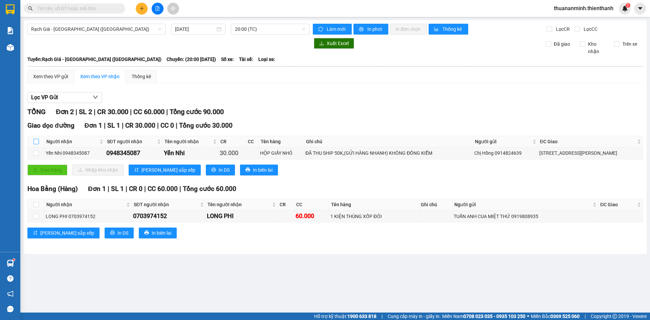
click at [34, 140] on input "checkbox" at bounding box center [36, 141] width 5 height 5
checkbox input "true"
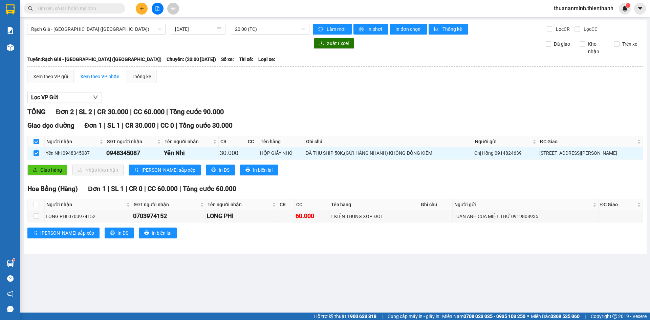
click at [35, 139] on label at bounding box center [36, 141] width 5 height 7
click at [35, 139] on input "checkbox" at bounding box center [36, 141] width 5 height 5
checkbox input "false"
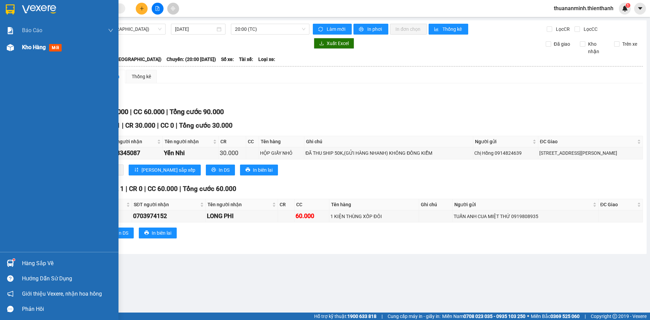
click at [36, 45] on span "Kho hàng" at bounding box center [34, 47] width 24 height 6
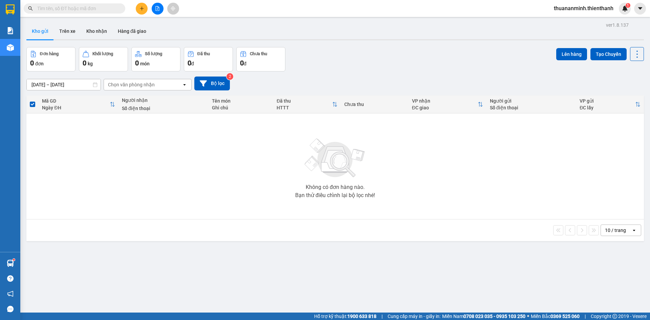
click at [49, 29] on button "Kho gửi" at bounding box center [39, 31] width 27 height 16
click at [62, 31] on button "Trên xe" at bounding box center [67, 31] width 27 height 16
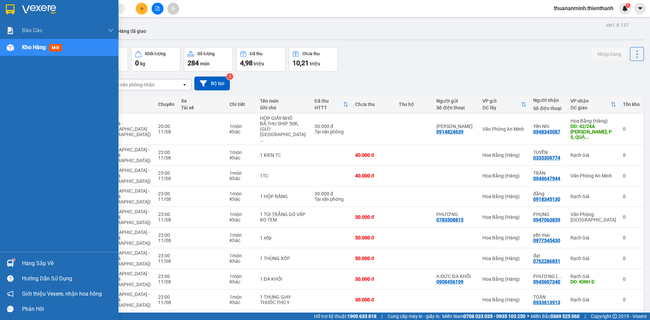
click at [41, 45] on span "Kho hàng" at bounding box center [34, 47] width 24 height 6
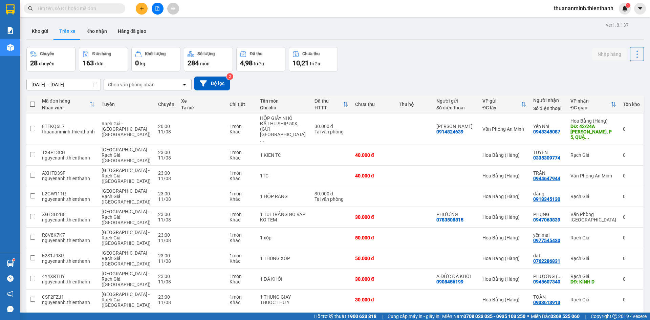
click at [160, 8] on button at bounding box center [158, 9] width 12 height 12
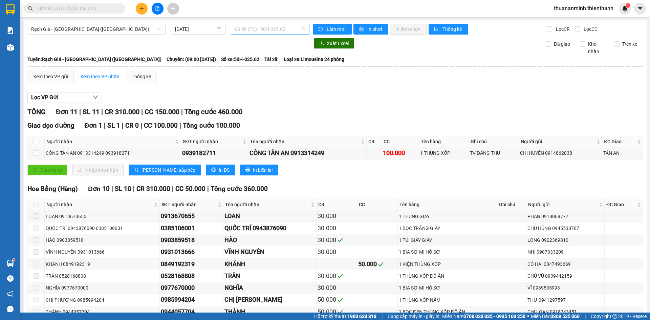
click at [302, 29] on span "09:00 (TC) - 50H-025.62" at bounding box center [270, 29] width 70 height 10
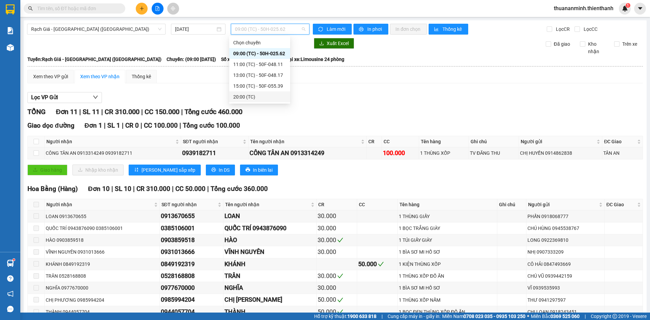
click at [250, 98] on div "20:00 (TC)" at bounding box center [259, 96] width 53 height 7
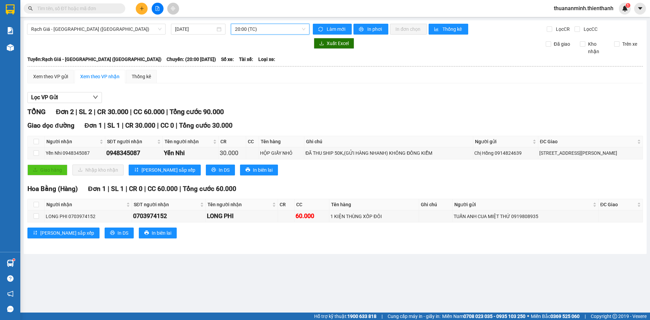
click at [31, 142] on th at bounding box center [36, 141] width 17 height 11
click at [34, 138] on label at bounding box center [36, 141] width 5 height 7
click at [34, 139] on input "checkbox" at bounding box center [36, 141] width 5 height 5
checkbox input "true"
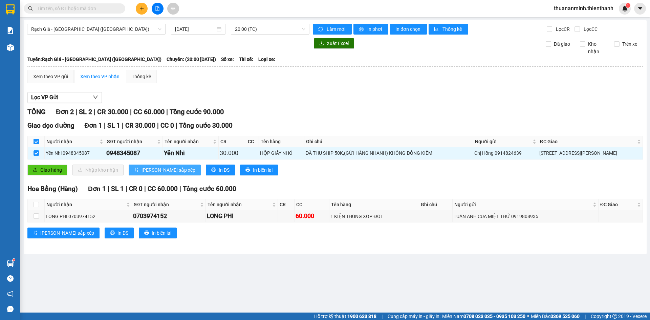
click at [148, 171] on span "[PERSON_NAME] sắp xếp" at bounding box center [169, 169] width 54 height 7
click at [147, 73] on div "Thống kê" at bounding box center [141, 76] width 19 height 7
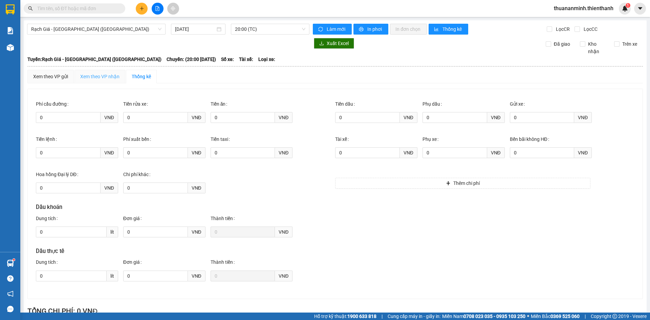
click at [103, 72] on div "Xem theo VP nhận" at bounding box center [100, 77] width 51 height 14
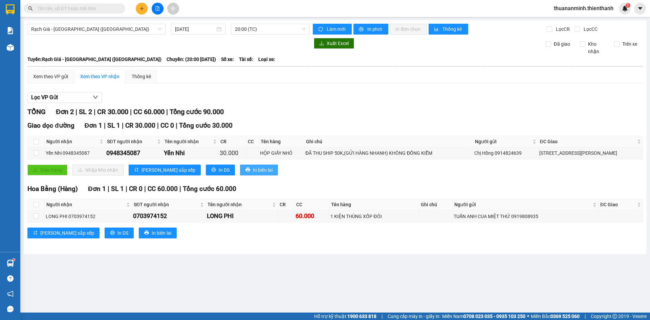
click at [240, 165] on button "In biên lai" at bounding box center [259, 170] width 38 height 11
click at [156, 10] on icon "file-add" at bounding box center [157, 8] width 5 height 5
click at [54, 75] on div "Xem theo VP gửi" at bounding box center [50, 76] width 35 height 7
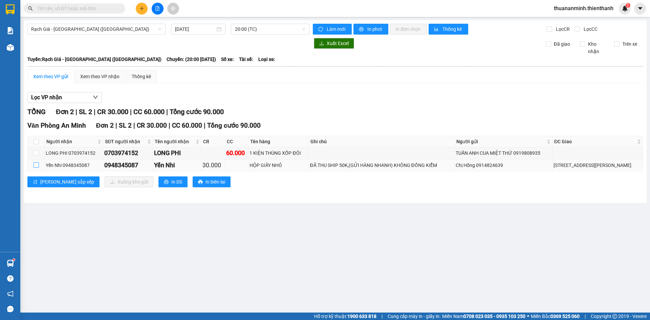
click at [36, 167] on input "checkbox" at bounding box center [36, 164] width 5 height 5
checkbox input "true"
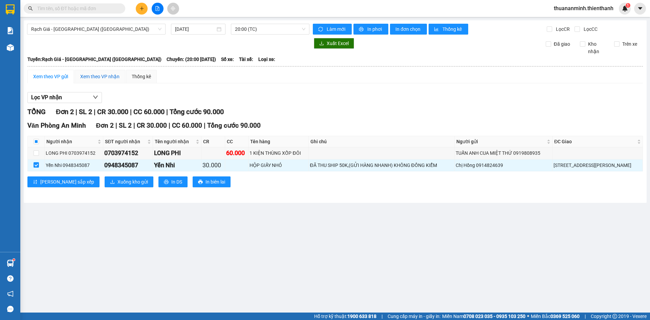
drag, startPoint x: 87, startPoint y: 74, endPoint x: 67, endPoint y: 79, distance: 20.3
click at [87, 74] on div "Xem theo VP nhận" at bounding box center [99, 76] width 39 height 7
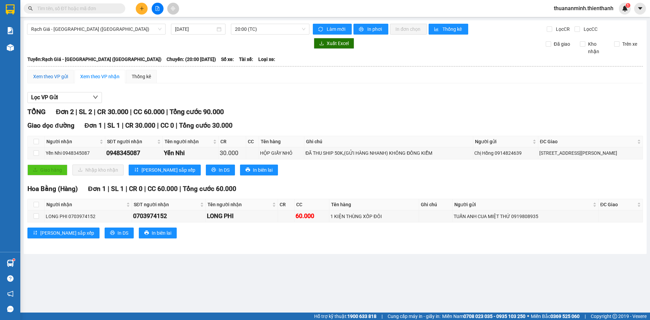
click at [59, 80] on div "Xem theo VP gửi" at bounding box center [50, 76] width 35 height 7
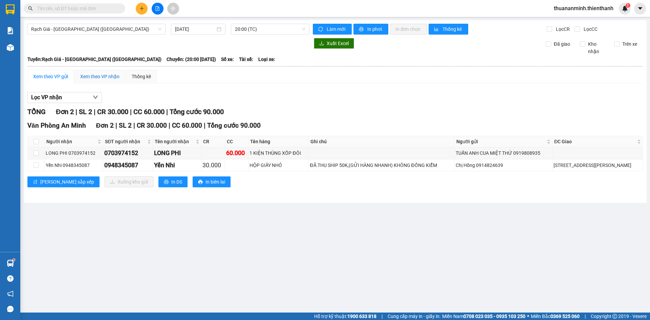
click at [92, 74] on div "Xem theo VP nhận" at bounding box center [99, 76] width 39 height 7
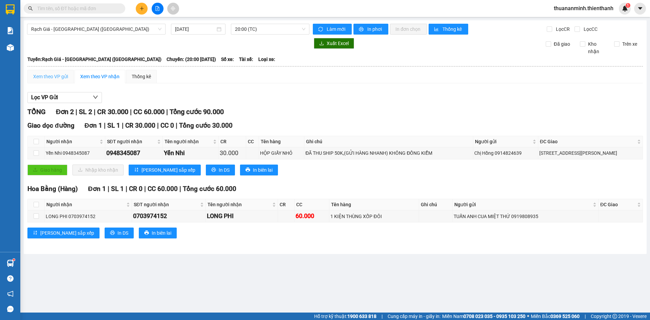
click at [71, 78] on div "Xem theo VP gửi" at bounding box center [50, 77] width 46 height 14
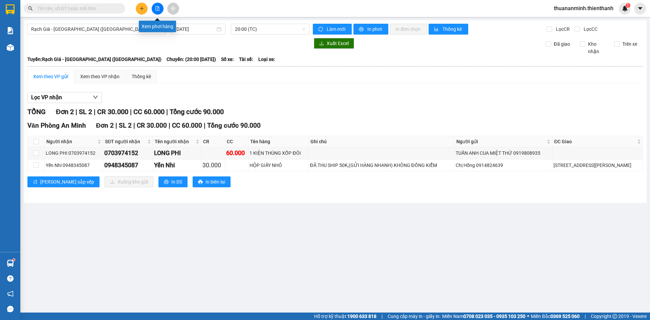
click at [156, 8] on icon "file-add" at bounding box center [157, 8] width 5 height 5
click at [102, 75] on div "Xem theo VP nhận" at bounding box center [99, 76] width 39 height 7
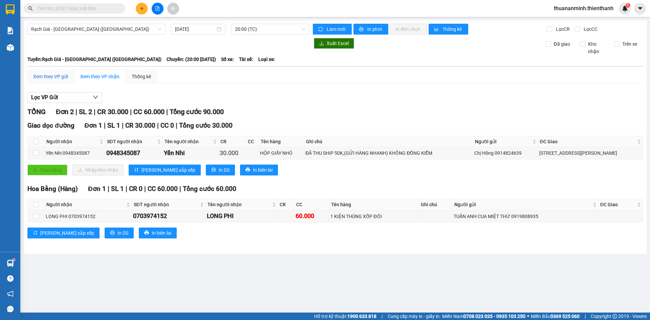
click at [53, 79] on div "Xem theo VP gửi" at bounding box center [50, 76] width 35 height 7
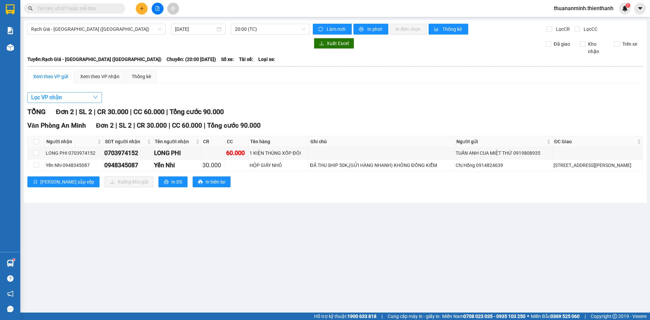
click at [75, 98] on button "Lọc VP nhận" at bounding box center [64, 97] width 75 height 11
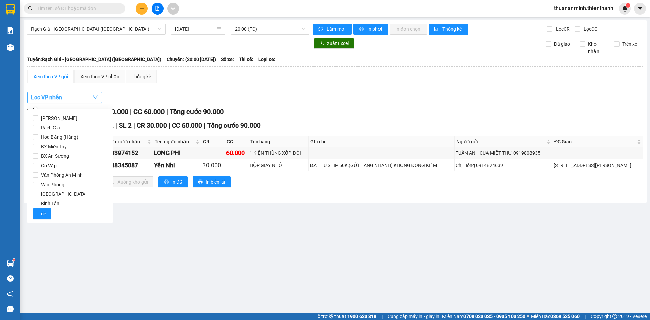
click at [75, 98] on button "Lọc VP nhận" at bounding box center [64, 97] width 75 height 11
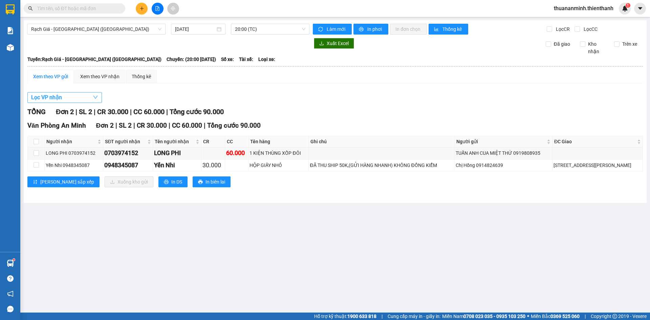
click at [75, 98] on button "Lọc VP nhận" at bounding box center [64, 97] width 75 height 11
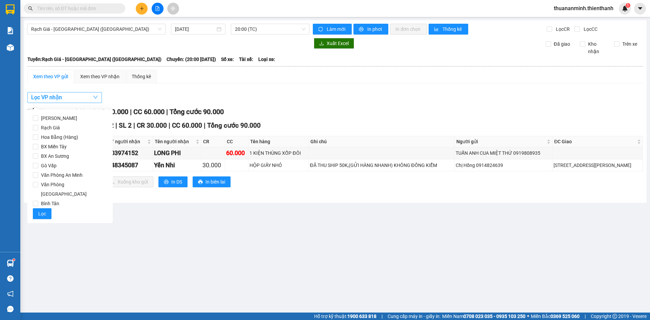
click at [75, 97] on button "Lọc VP nhận" at bounding box center [64, 97] width 75 height 11
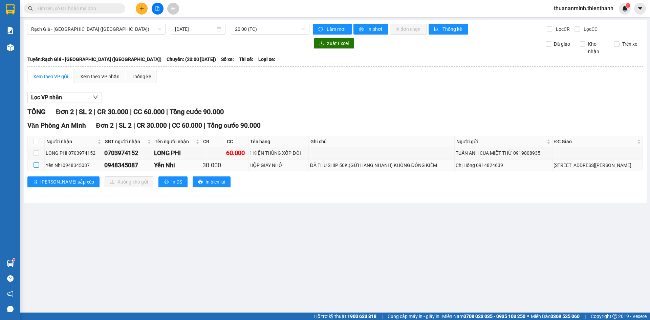
click at [38, 166] on input "checkbox" at bounding box center [36, 164] width 5 height 5
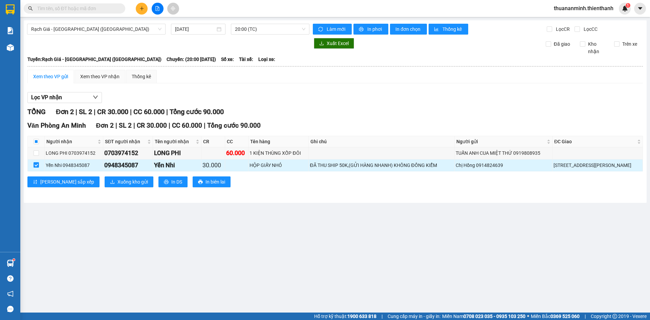
click at [35, 166] on input "checkbox" at bounding box center [36, 164] width 5 height 5
checkbox input "false"
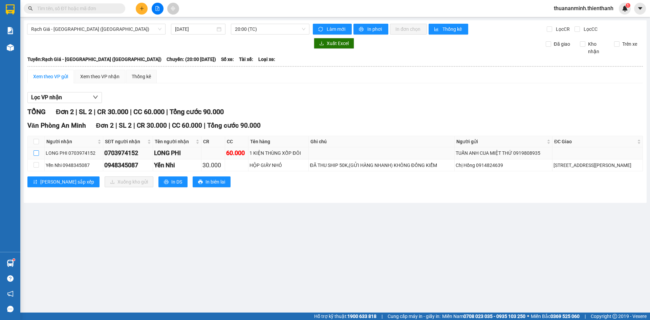
click at [39, 152] on input "checkbox" at bounding box center [36, 152] width 5 height 5
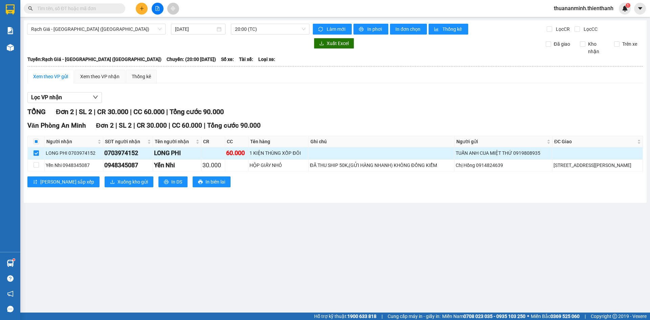
click at [36, 152] on input "checkbox" at bounding box center [36, 152] width 5 height 5
checkbox input "false"
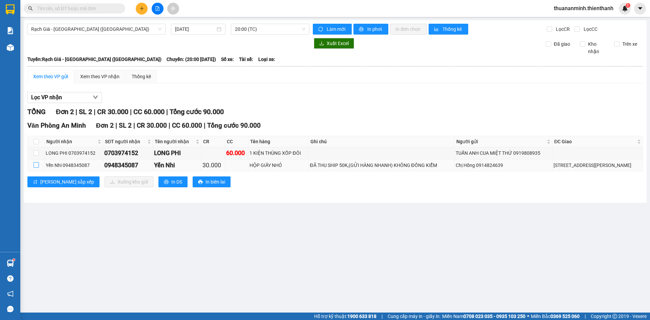
click at [37, 166] on input "checkbox" at bounding box center [36, 164] width 5 height 5
checkbox input "true"
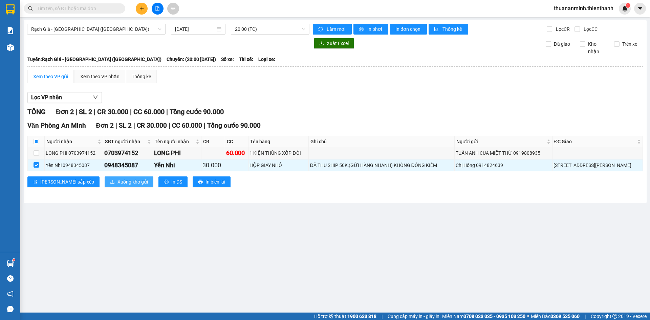
click at [118, 180] on span "Xuống kho gửi" at bounding box center [133, 181] width 30 height 7
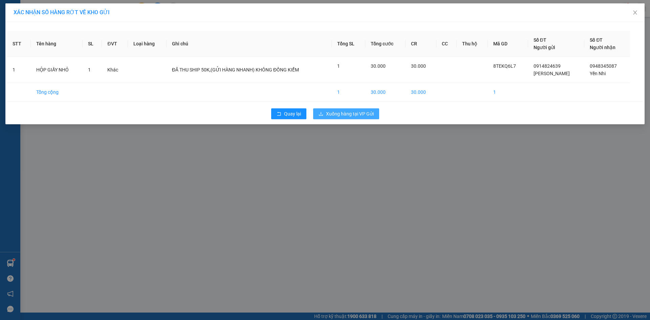
click at [351, 116] on span "Xuống hàng tại VP Gửi" at bounding box center [350, 113] width 48 height 7
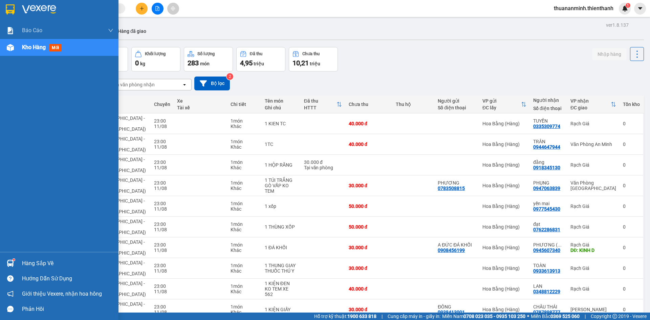
click at [34, 76] on div "Báo cáo Báo cáo dòng tiền (nhân viên) Doanh số tạo đơn theo VP gửi (nhân viên) …" at bounding box center [59, 137] width 119 height 230
click at [40, 46] on span "Kho hàng" at bounding box center [34, 47] width 24 height 6
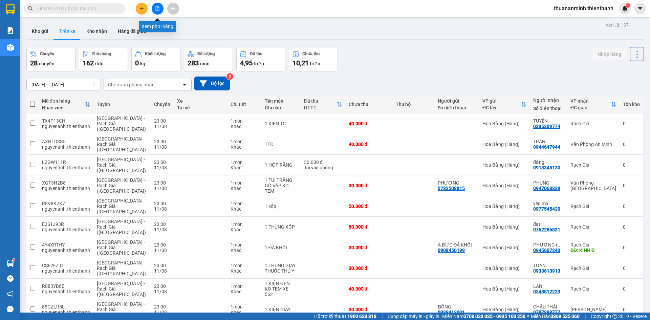
click at [157, 7] on icon "file-add" at bounding box center [157, 8] width 5 height 5
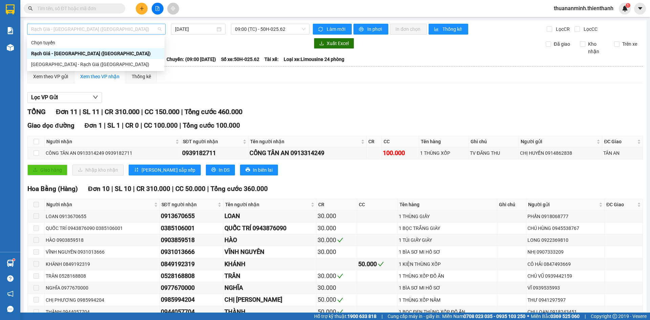
click at [110, 29] on span "Rạch Giá - [GEOGRAPHIC_DATA] ([GEOGRAPHIC_DATA])" at bounding box center [96, 29] width 130 height 10
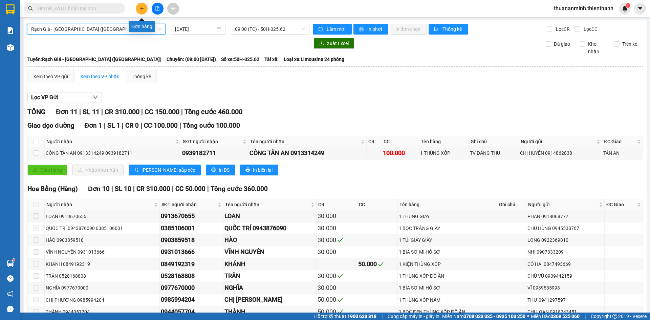
click at [142, 8] on icon "plus" at bounding box center [142, 8] width 5 height 5
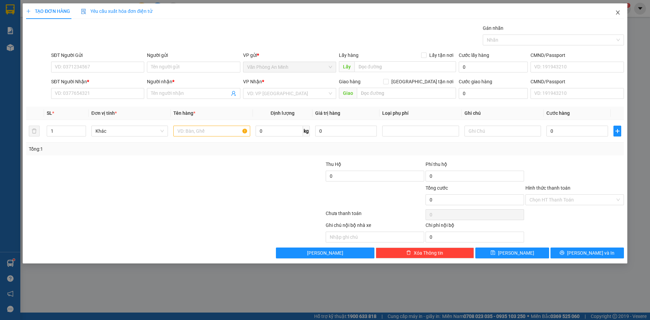
click at [618, 12] on icon "close" at bounding box center [617, 12] width 5 height 5
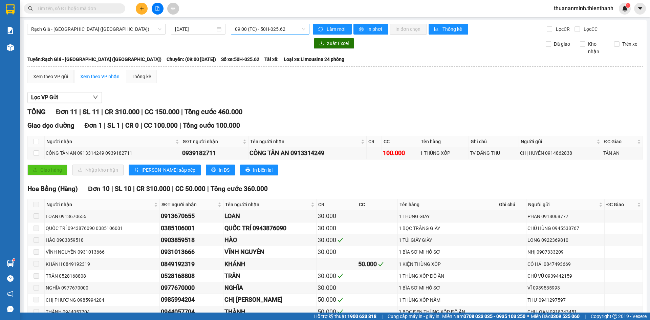
click at [302, 29] on span "09:00 (TC) - 50H-025.62" at bounding box center [270, 29] width 70 height 10
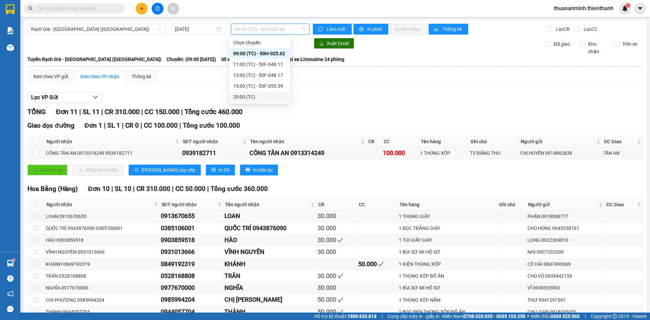
click at [261, 98] on div "20:00 (TC)" at bounding box center [259, 96] width 53 height 7
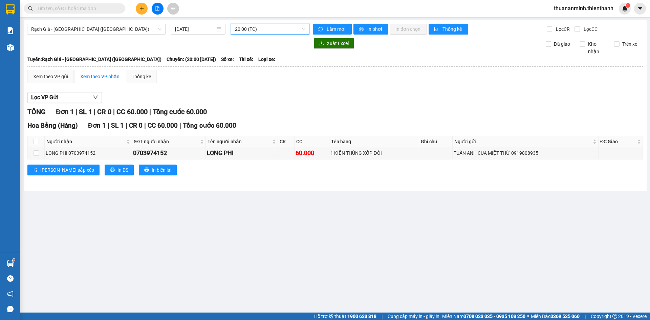
click at [92, 75] on div "Xem theo VP nhận" at bounding box center [99, 76] width 39 height 7
click at [64, 75] on div "Xem theo VP gửi" at bounding box center [50, 76] width 35 height 7
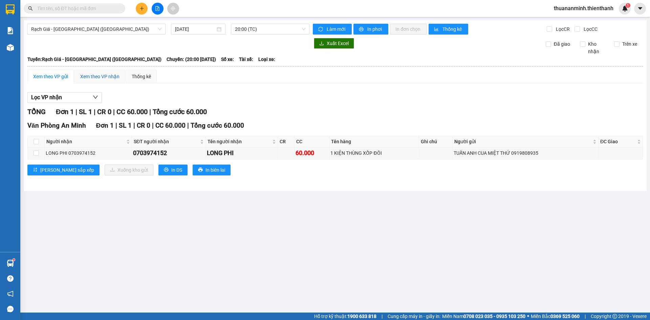
click at [96, 73] on div "Xem theo VP nhận" at bounding box center [99, 76] width 39 height 7
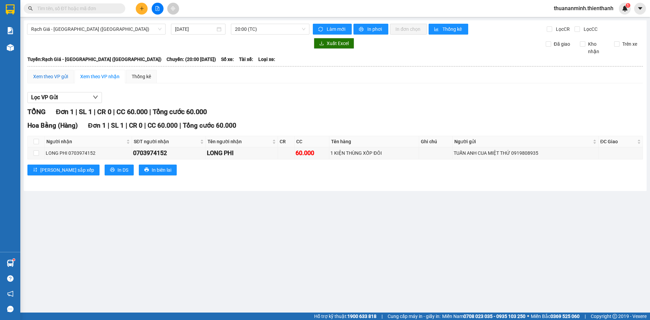
click at [56, 76] on div "Xem theo VP gửi" at bounding box center [50, 76] width 35 height 7
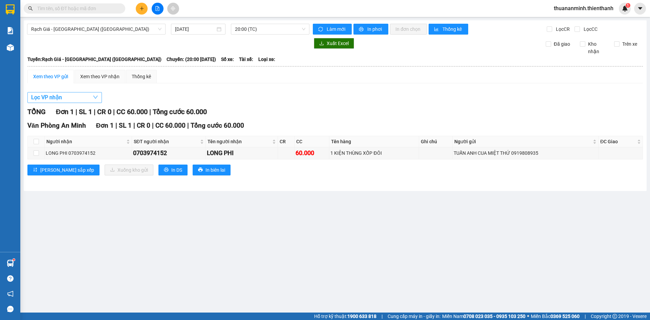
click at [83, 93] on button "Lọc VP nhận" at bounding box center [64, 97] width 75 height 11
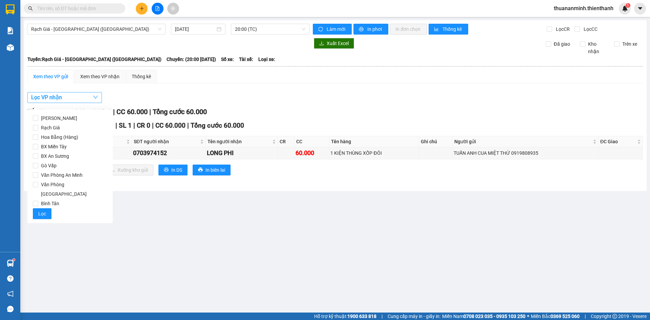
click at [83, 93] on button "Lọc VP nhận" at bounding box center [64, 97] width 75 height 11
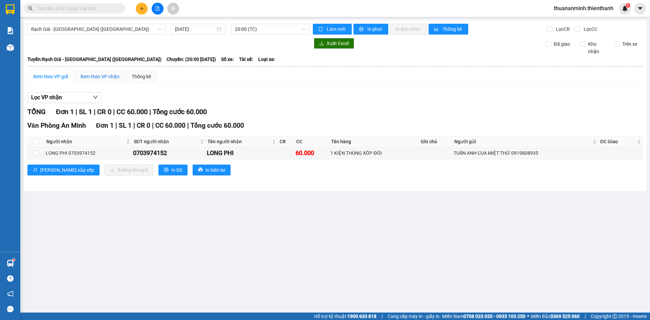
click at [100, 75] on div "Xem theo VP nhận" at bounding box center [99, 76] width 39 height 7
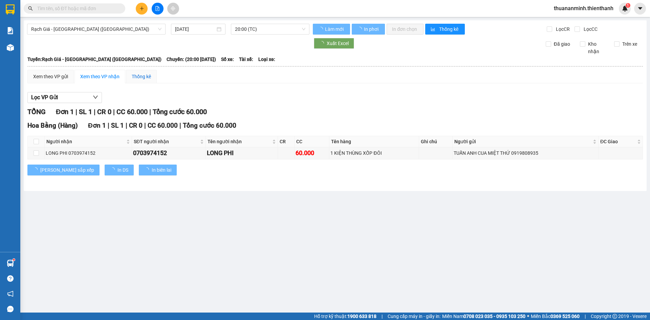
click at [139, 73] on div "Thống kê" at bounding box center [141, 76] width 19 height 7
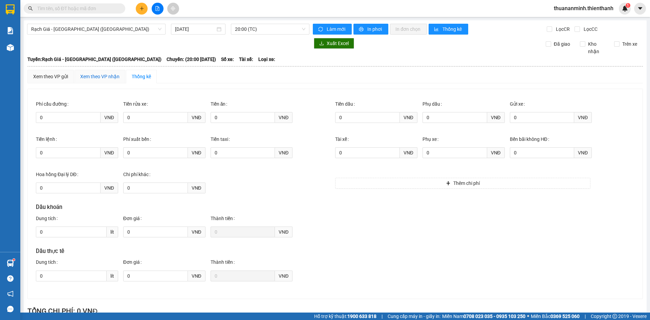
click at [106, 74] on div "Xem theo VP nhận" at bounding box center [99, 76] width 39 height 7
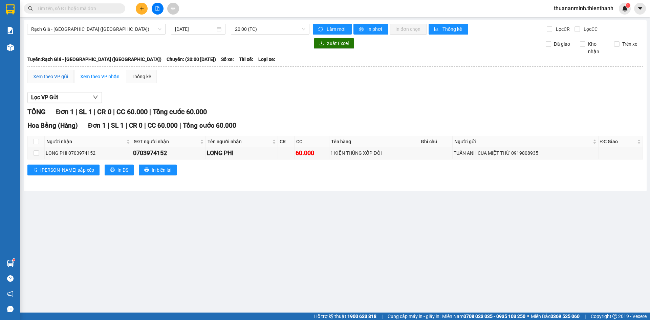
click at [53, 75] on div "Xem theo VP gửi" at bounding box center [50, 76] width 35 height 7
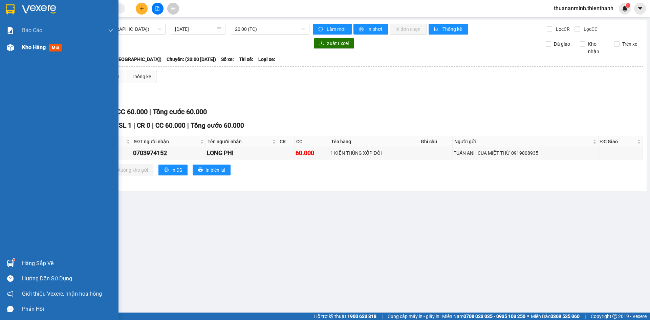
click at [43, 44] on span "Kho hàng" at bounding box center [34, 47] width 24 height 6
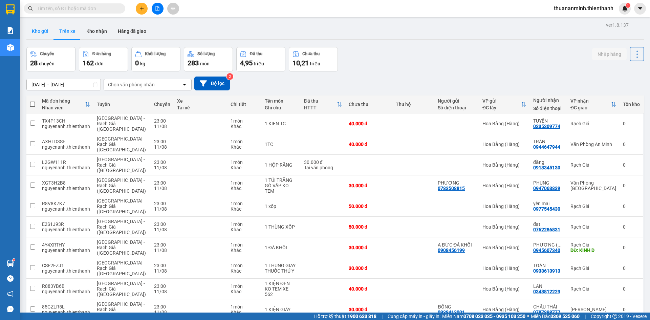
click at [47, 30] on button "Kho gửi" at bounding box center [39, 31] width 27 height 16
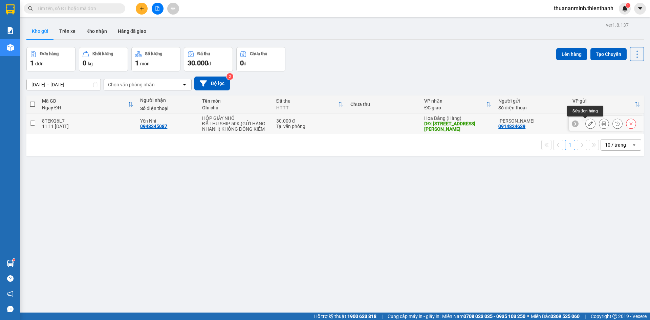
click at [588, 123] on button at bounding box center [590, 124] width 9 height 12
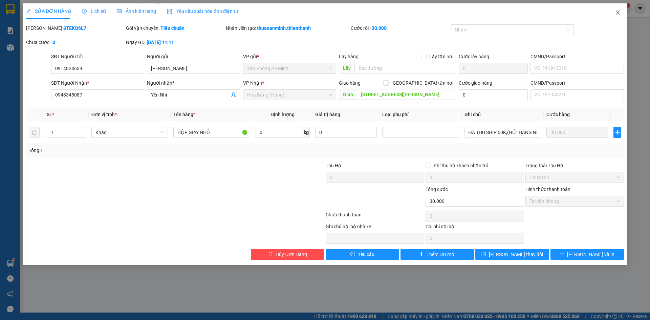
click at [619, 13] on icon "close" at bounding box center [617, 12] width 5 height 5
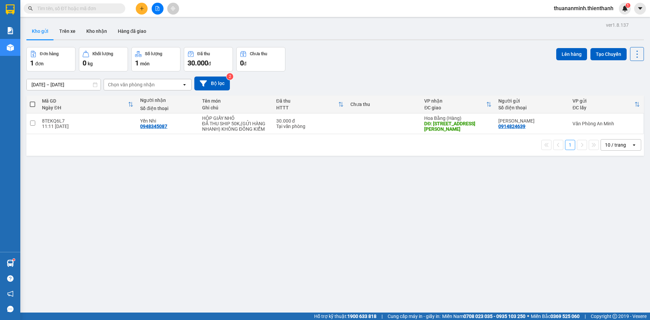
click at [33, 103] on span at bounding box center [32, 104] width 5 height 5
click at [33, 101] on input "checkbox" at bounding box center [33, 101] width 0 height 0
checkbox input "true"
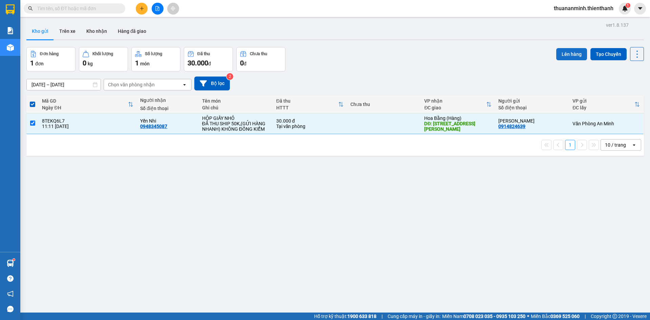
click at [564, 55] on button "Lên hàng" at bounding box center [572, 54] width 31 height 12
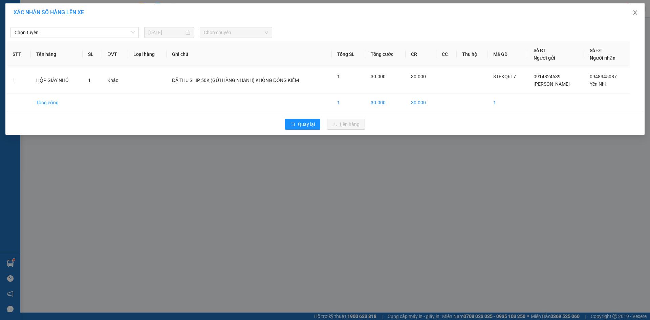
click at [636, 10] on icon "close" at bounding box center [635, 12] width 5 height 5
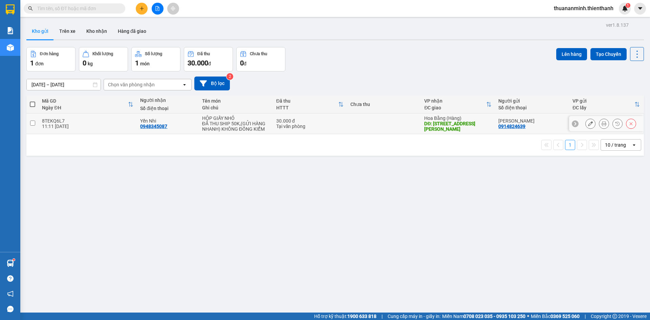
click at [32, 121] on input "checkbox" at bounding box center [32, 123] width 5 height 5
checkbox input "true"
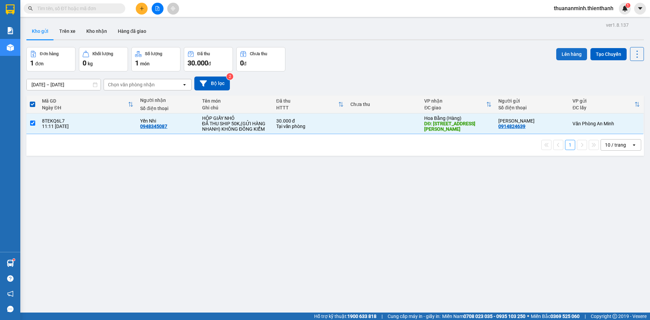
click at [571, 51] on button "Lên hàng" at bounding box center [572, 54] width 31 height 12
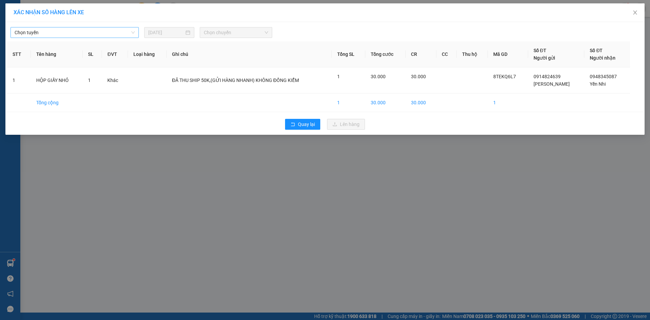
click at [104, 32] on span "Chọn tuyến" at bounding box center [75, 32] width 120 height 10
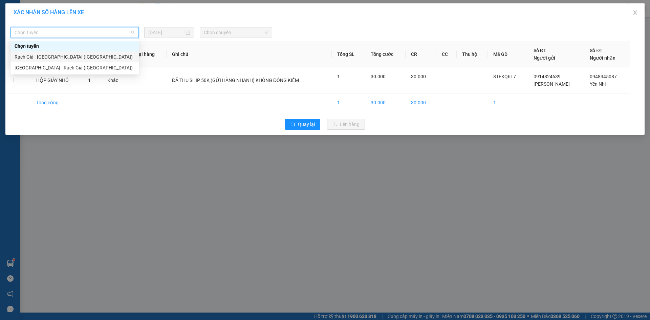
click at [82, 56] on div "Rạch Giá - [GEOGRAPHIC_DATA] ([GEOGRAPHIC_DATA])" at bounding box center [75, 56] width 120 height 7
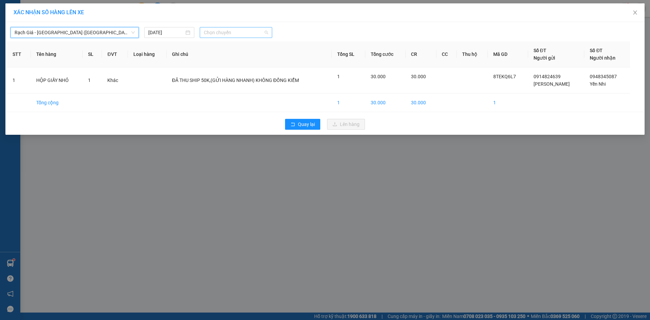
click at [242, 30] on span "Chọn chuyến" at bounding box center [236, 32] width 64 height 10
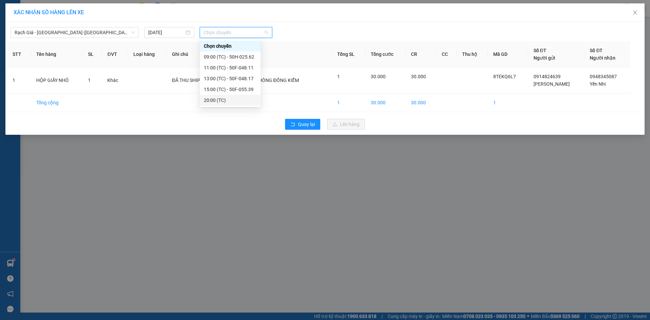
click at [217, 97] on div "20:00 (TC)" at bounding box center [230, 100] width 53 height 7
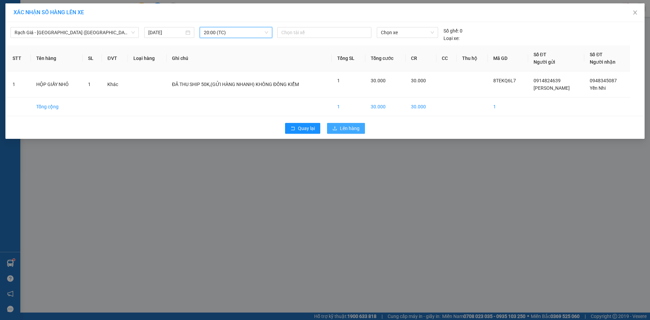
click at [347, 126] on span "Lên hàng" at bounding box center [350, 128] width 20 height 7
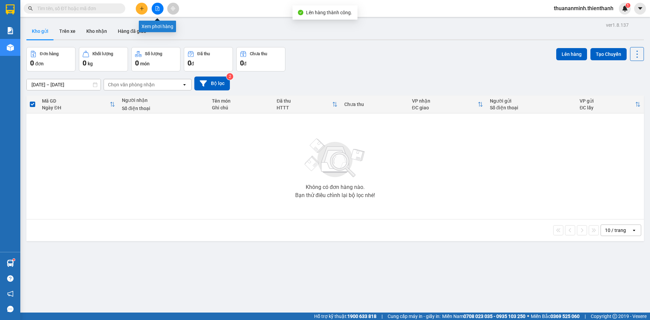
click at [159, 6] on button at bounding box center [158, 9] width 12 height 12
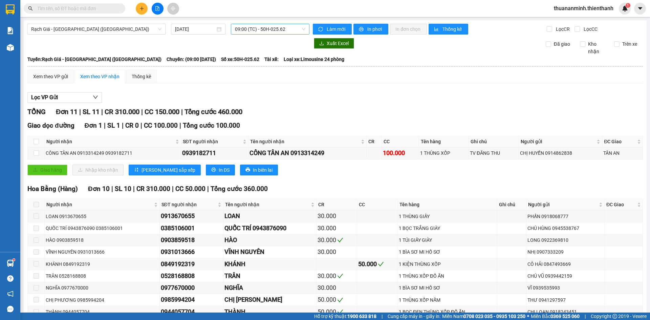
click at [296, 30] on span "09:00 (TC) - 50H-025.62" at bounding box center [270, 29] width 70 height 10
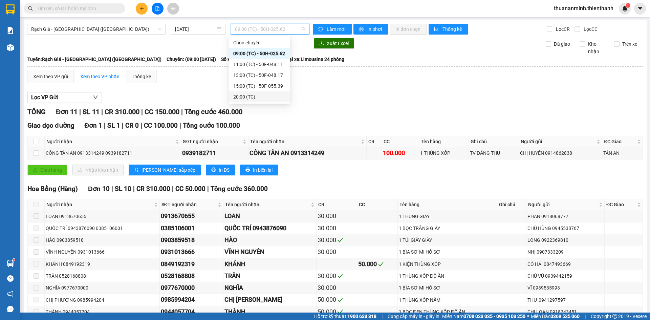
click at [264, 96] on div "20:00 (TC)" at bounding box center [259, 96] width 53 height 7
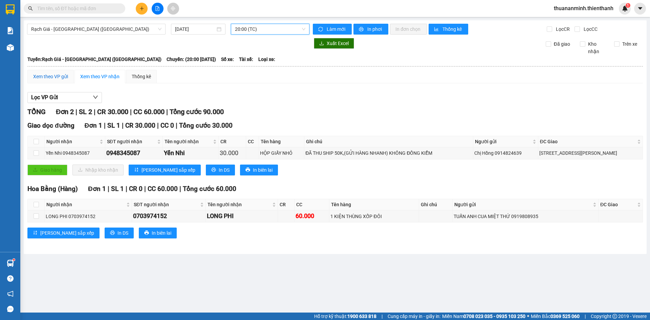
click at [60, 75] on div "Xem theo VP gửi" at bounding box center [50, 76] width 35 height 7
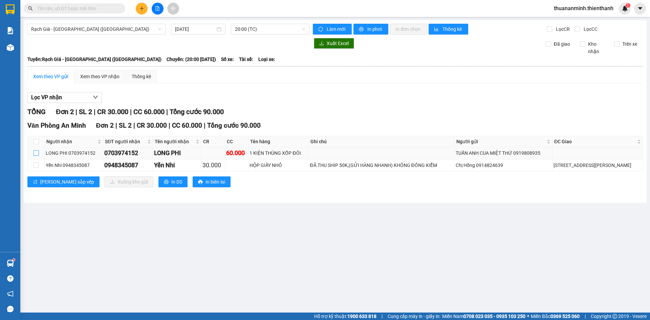
click at [35, 154] on input "checkbox" at bounding box center [36, 152] width 5 height 5
checkbox input "true"
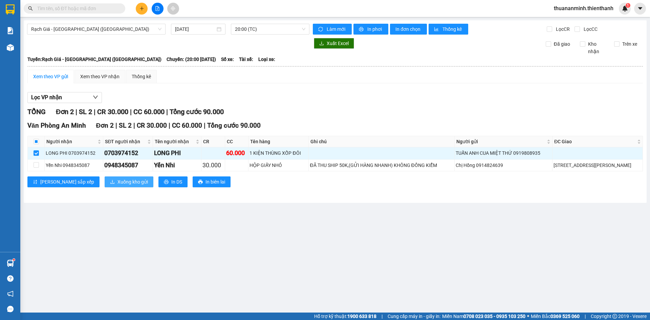
click at [118, 182] on span "Xuống kho gửi" at bounding box center [133, 181] width 30 height 7
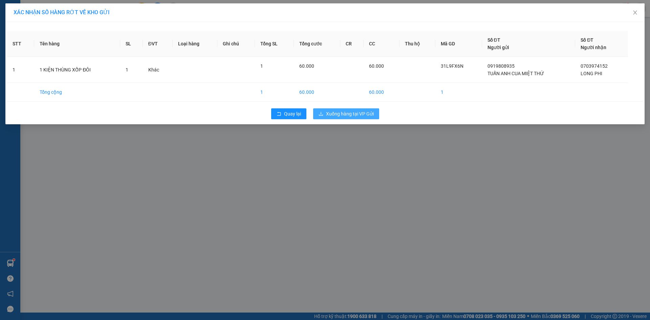
click at [355, 113] on span "Xuống hàng tại VP Gửi" at bounding box center [350, 113] width 48 height 7
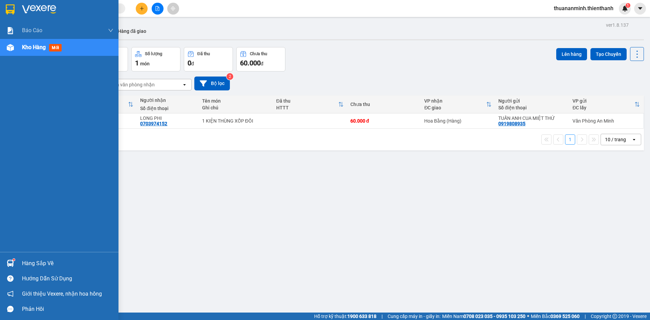
click at [46, 50] on span "Kho hàng" at bounding box center [34, 47] width 24 height 6
click at [31, 44] on span "Kho hàng" at bounding box center [34, 47] width 24 height 6
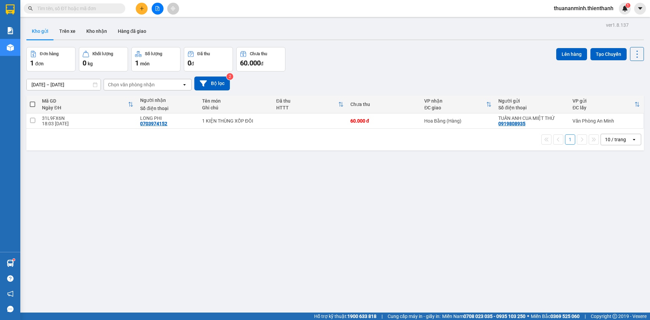
click at [32, 102] on span at bounding box center [32, 104] width 5 height 5
click at [33, 101] on input "checkbox" at bounding box center [33, 101] width 0 height 0
checkbox input "true"
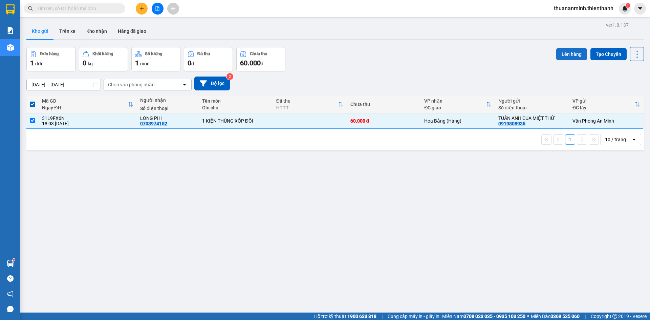
click at [567, 52] on button "Lên hàng" at bounding box center [572, 54] width 31 height 12
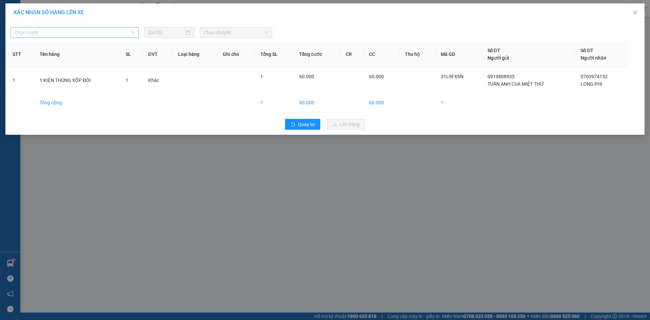
click at [113, 28] on span "Chọn tuyến" at bounding box center [75, 32] width 120 height 10
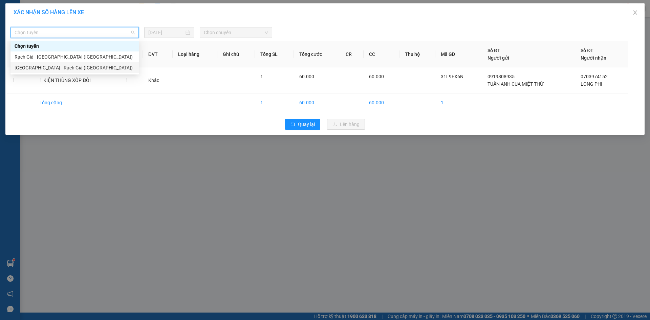
click at [89, 67] on div "[GEOGRAPHIC_DATA] - Rạch Giá ([GEOGRAPHIC_DATA])" at bounding box center [75, 67] width 120 height 7
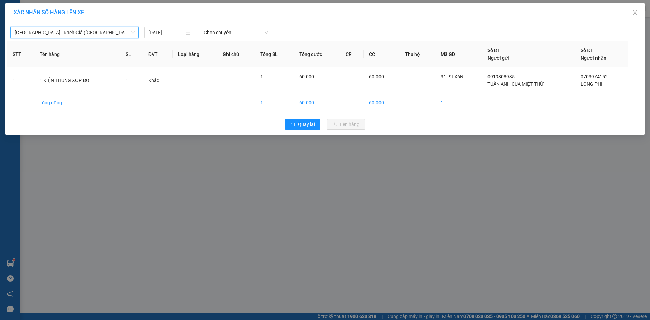
click at [103, 30] on span "[GEOGRAPHIC_DATA] - Rạch Giá ([GEOGRAPHIC_DATA])" at bounding box center [75, 32] width 120 height 10
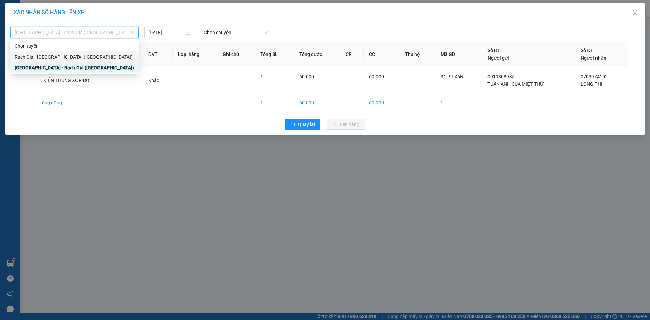
click at [88, 59] on div "Rạch Giá - [GEOGRAPHIC_DATA] ([GEOGRAPHIC_DATA])" at bounding box center [75, 56] width 120 height 7
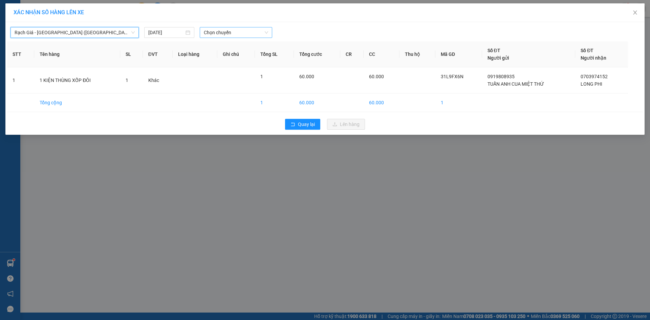
click at [221, 28] on span "Chọn chuyến" at bounding box center [236, 32] width 64 height 10
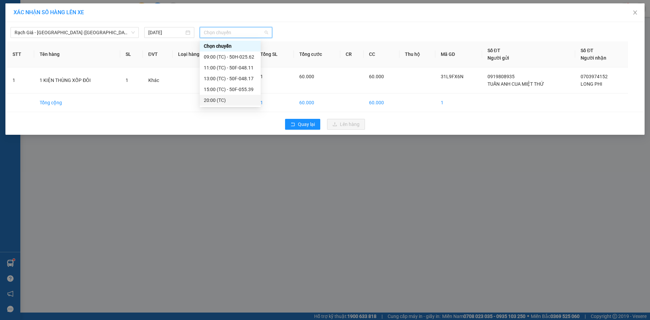
click at [214, 99] on div "20:00 (TC)" at bounding box center [230, 100] width 53 height 7
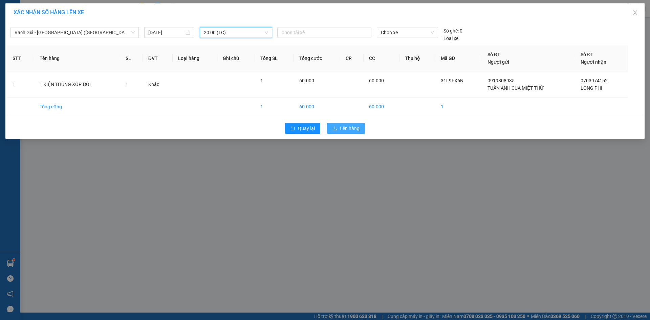
click at [344, 126] on span "Lên hàng" at bounding box center [350, 128] width 20 height 7
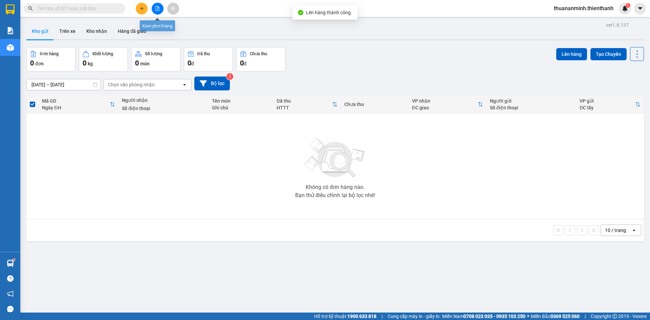
click at [157, 8] on icon "file-add" at bounding box center [157, 8] width 5 height 5
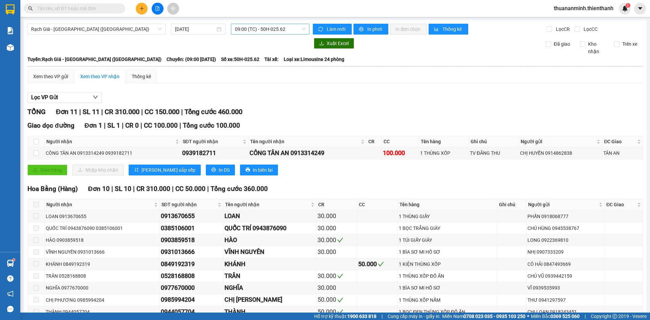
click at [273, 29] on span "09:00 (TC) - 50H-025.62" at bounding box center [270, 29] width 70 height 10
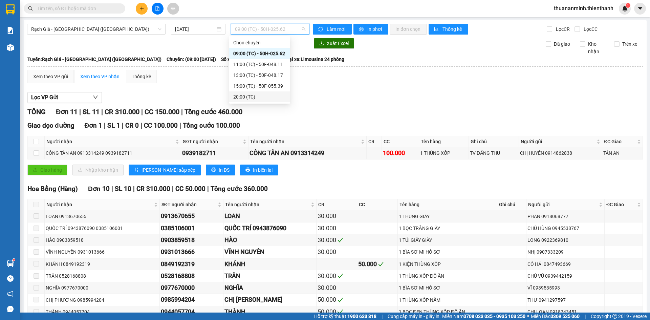
click at [258, 97] on div "20:00 (TC)" at bounding box center [259, 96] width 53 height 7
